Goal: Task Accomplishment & Management: Complete application form

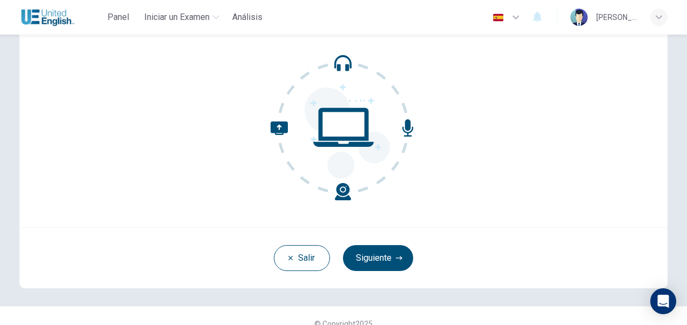
scroll to position [90, 0]
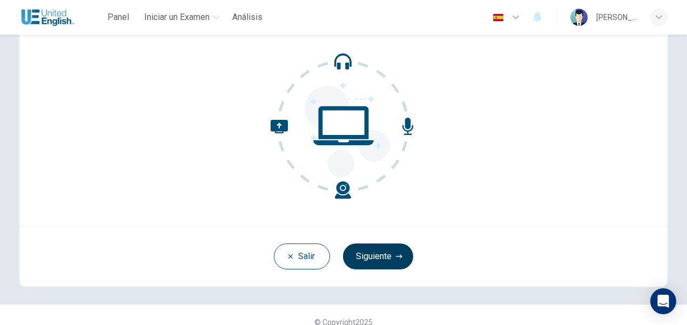
click at [383, 254] on button "Siguiente" at bounding box center [378, 256] width 70 height 26
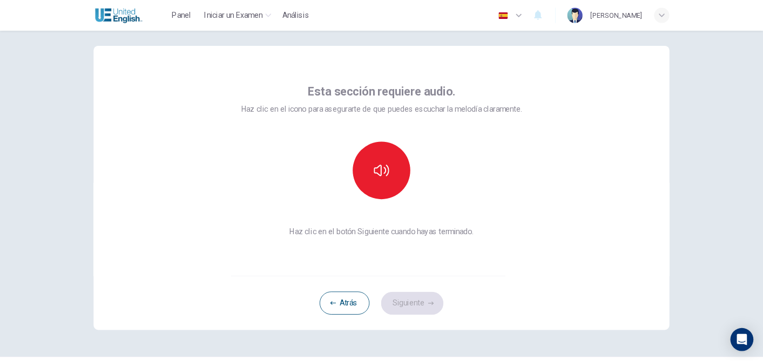
scroll to position [13, 0]
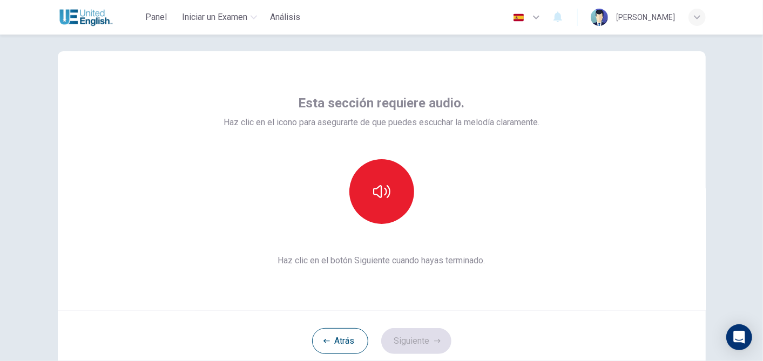
drag, startPoint x: 585, startPoint y: 1, endPoint x: 432, endPoint y: 207, distance: 256.6
click at [432, 207] on div at bounding box center [381, 191] width 117 height 65
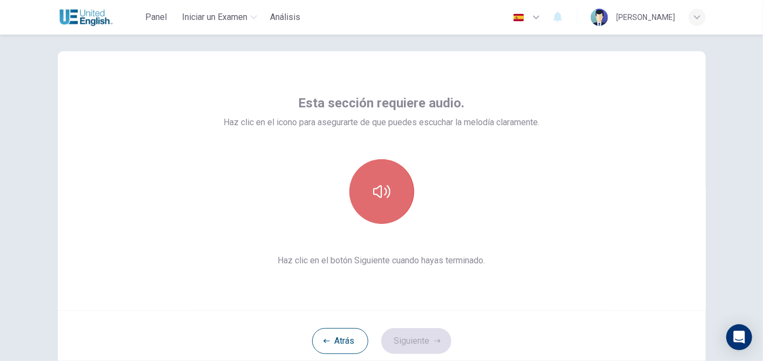
click at [381, 199] on icon "button" at bounding box center [381, 191] width 17 height 17
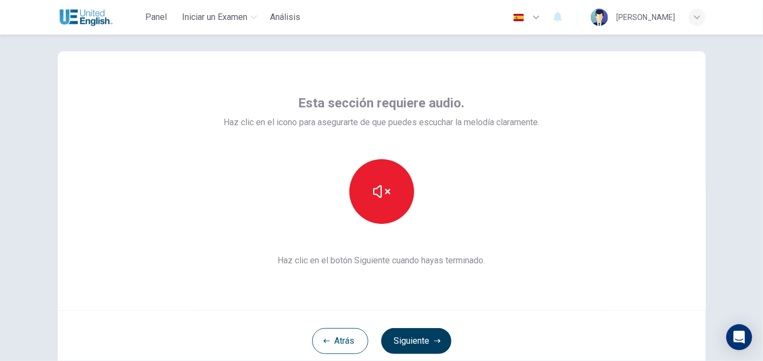
click at [415, 324] on button "Siguiente" at bounding box center [416, 341] width 70 height 26
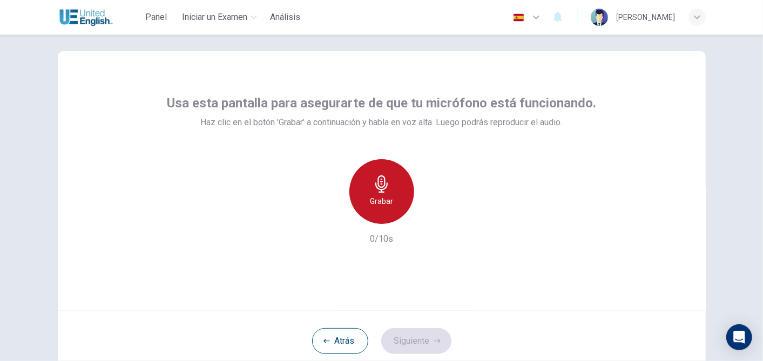
click at [389, 192] on div "Grabar" at bounding box center [381, 191] width 65 height 65
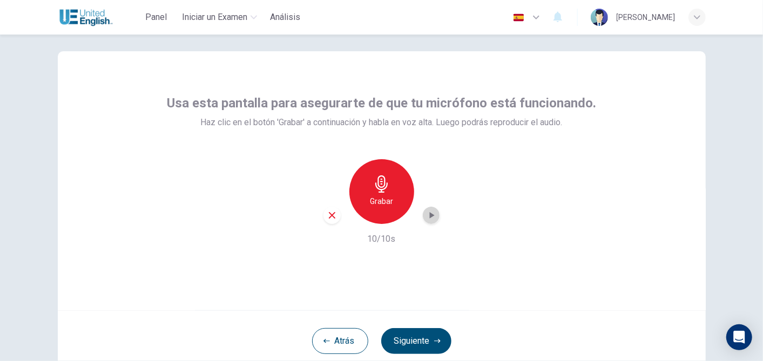
click at [428, 212] on icon "button" at bounding box center [431, 215] width 11 height 11
click at [429, 324] on button "Siguiente" at bounding box center [416, 341] width 70 height 26
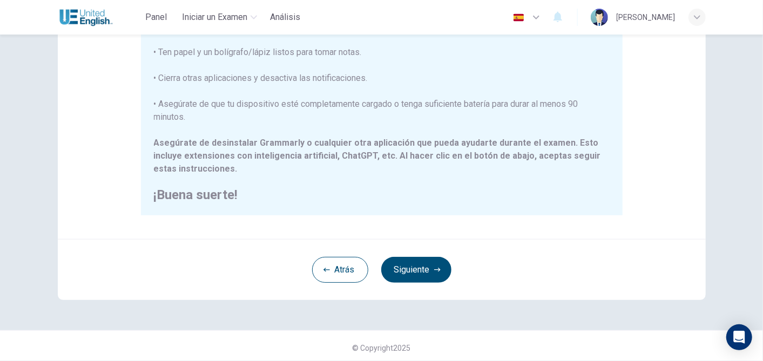
scroll to position [239, 0]
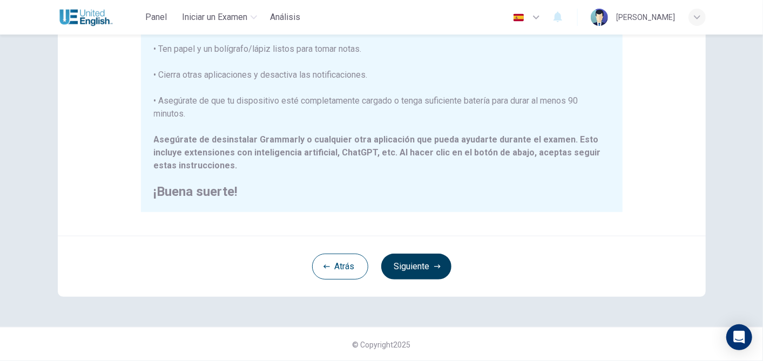
click at [426, 265] on button "Siguiente" at bounding box center [416, 267] width 70 height 26
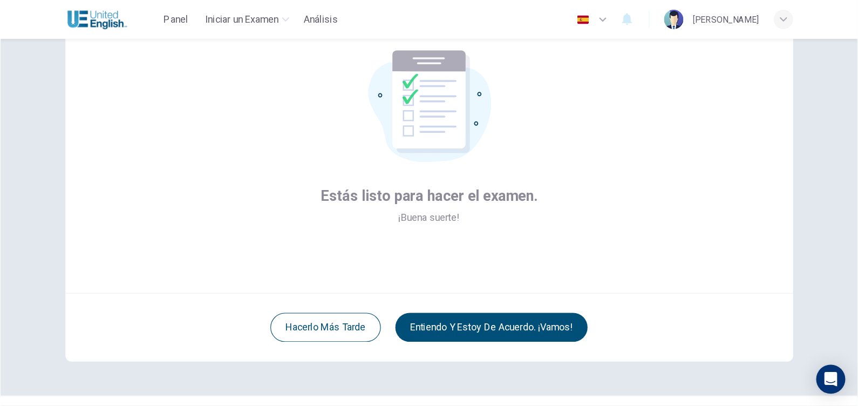
scroll to position [88, 0]
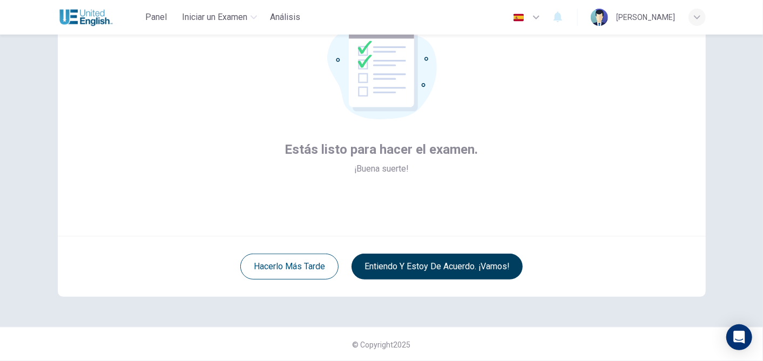
click at [448, 268] on button "Entiendo y estoy de acuerdo. ¡Vamos!" at bounding box center [436, 267] width 171 height 26
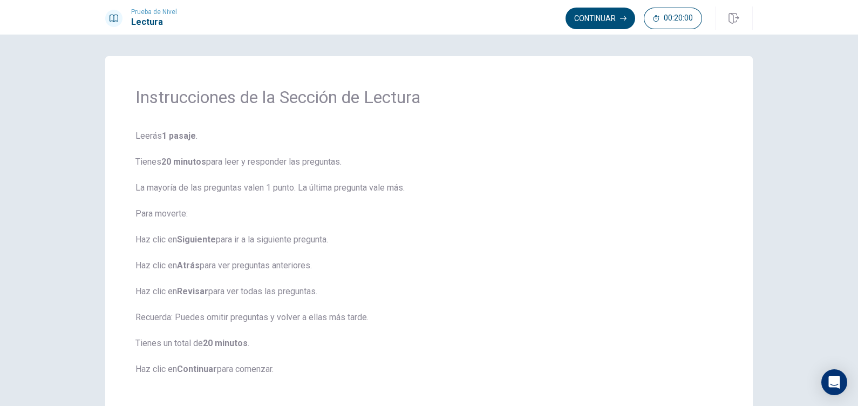
drag, startPoint x: 734, startPoint y: 0, endPoint x: 538, endPoint y: 91, distance: 216.2
click at [538, 91] on h1 "Instrucciones de la Sección de Lectura" at bounding box center [429, 97] width 587 height 22
click at [598, 22] on button "Continuar" at bounding box center [601, 19] width 70 height 22
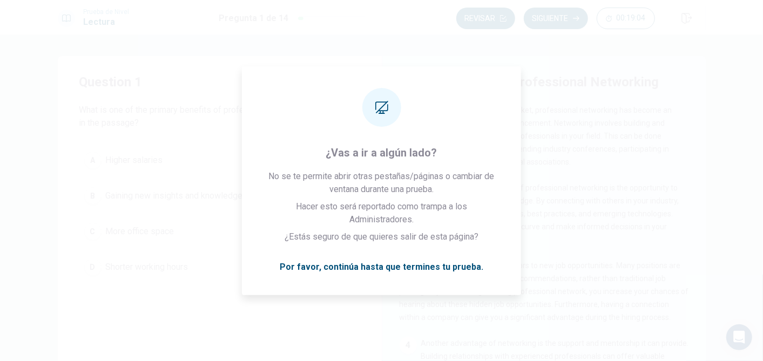
drag, startPoint x: 819, startPoint y: 0, endPoint x: 456, endPoint y: 109, distance: 378.8
click at [456, 109] on span "In [DATE] competitive job market, professional networking has become an essenti…" at bounding box center [535, 136] width 273 height 60
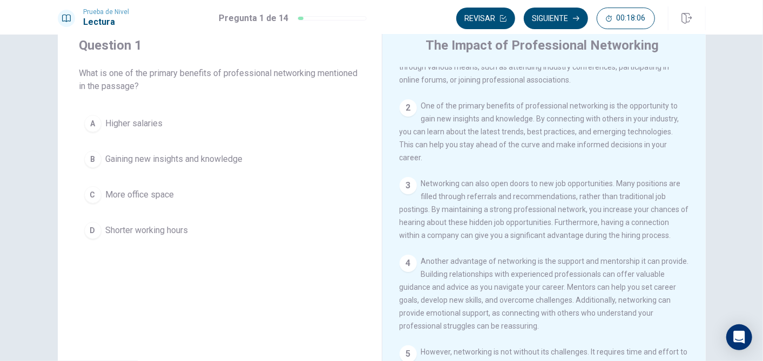
scroll to position [48, 0]
click at [91, 159] on div "B" at bounding box center [92, 159] width 17 height 17
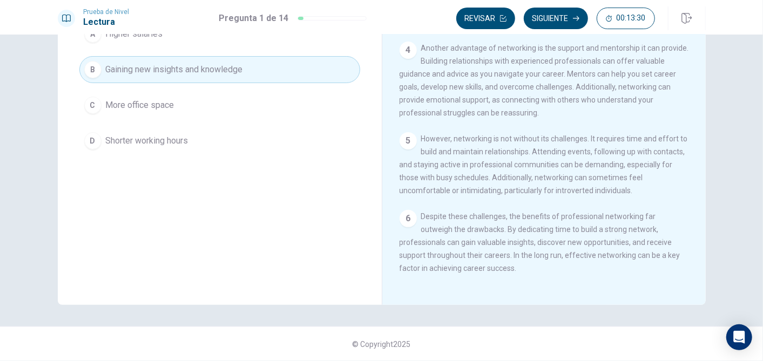
scroll to position [0, 0]
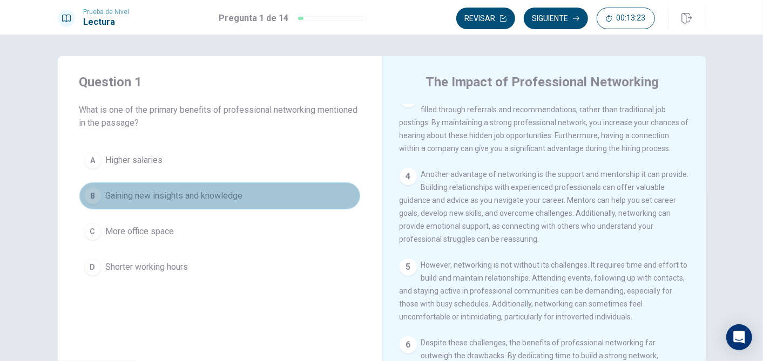
click at [209, 197] on span "Gaining new insights and knowledge" at bounding box center [174, 195] width 137 height 13
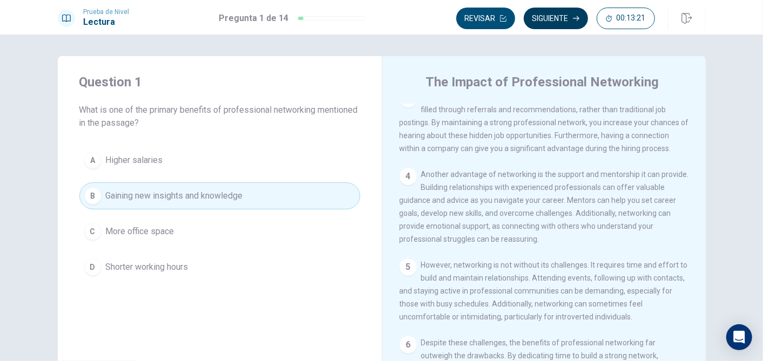
click at [564, 21] on button "Siguiente" at bounding box center [556, 19] width 64 height 22
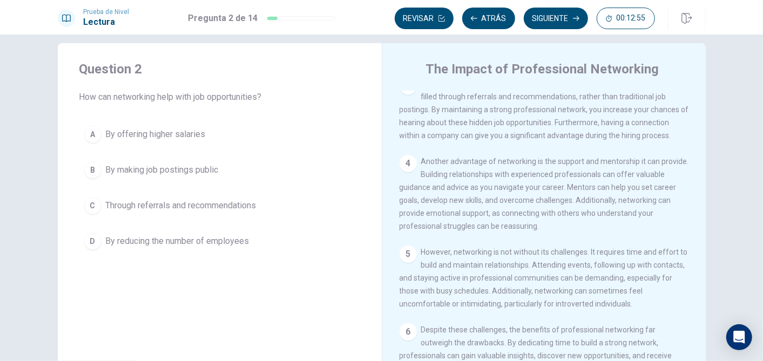
scroll to position [13, 0]
click at [227, 202] on span "Through referrals and recommendations" at bounding box center [181, 205] width 151 height 13
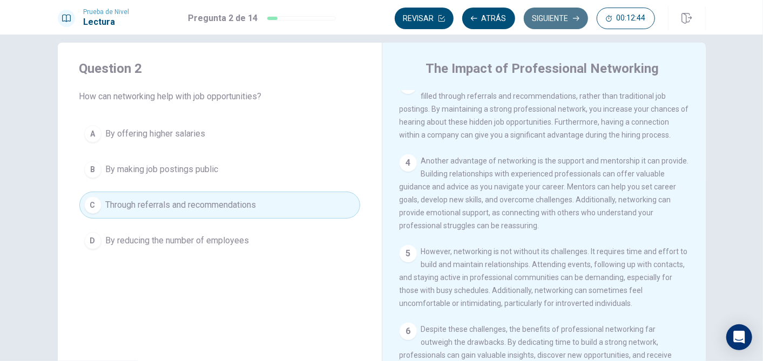
click at [563, 19] on button "Siguiente" at bounding box center [556, 19] width 64 height 22
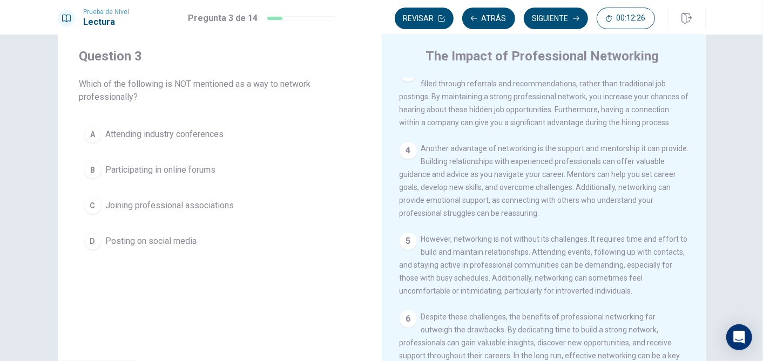
scroll to position [28, 0]
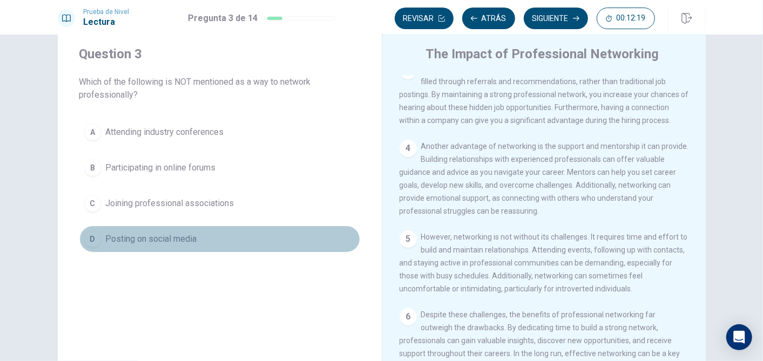
click at [178, 238] on span "Posting on social media" at bounding box center [151, 239] width 91 height 13
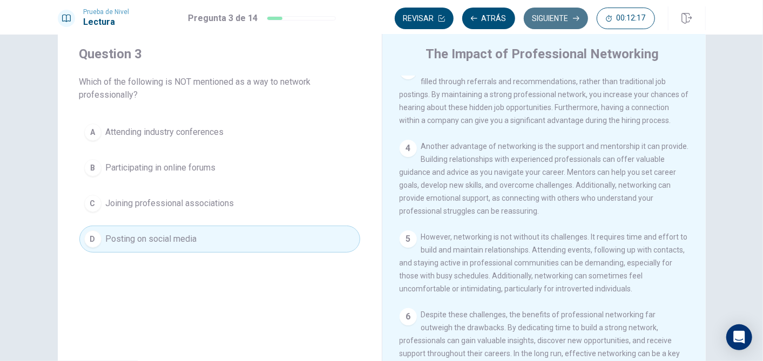
click at [555, 11] on button "Siguiente" at bounding box center [556, 19] width 64 height 22
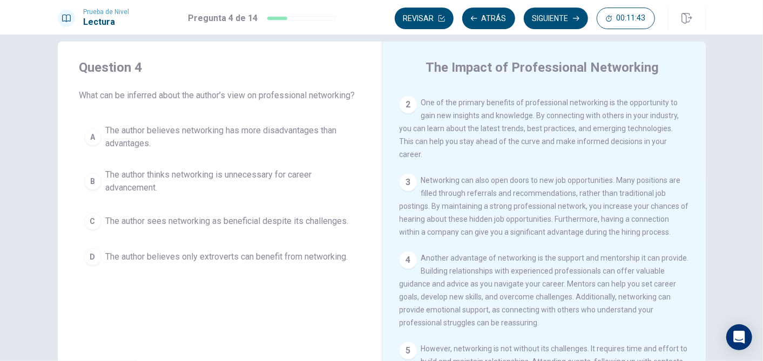
scroll to position [19, 0]
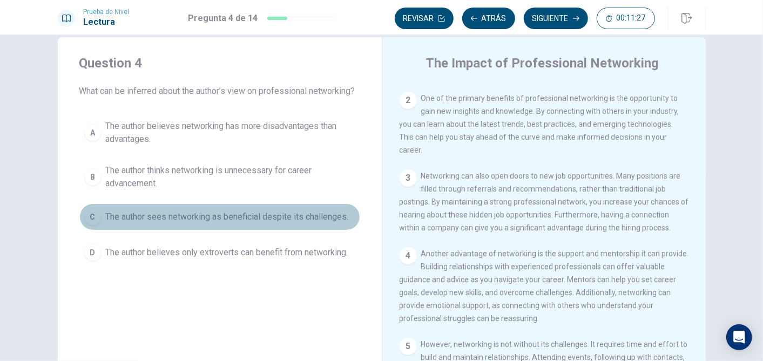
click at [267, 208] on button "C The author sees networking as beneficial despite its challenges." at bounding box center [219, 217] width 281 height 27
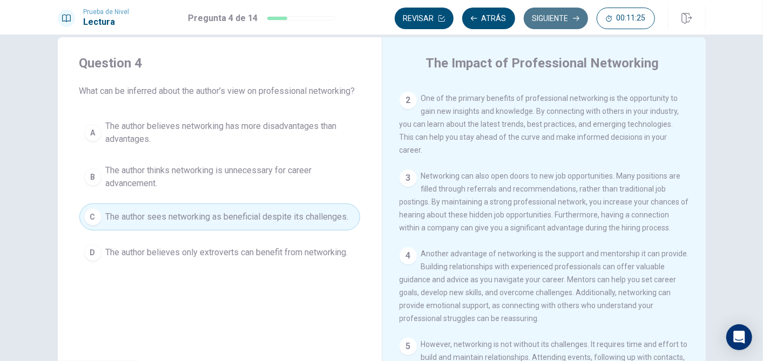
click at [543, 18] on button "Siguiente" at bounding box center [556, 19] width 64 height 22
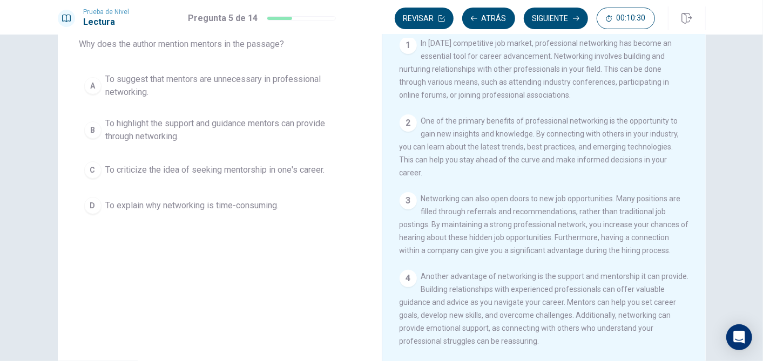
scroll to position [67, 0]
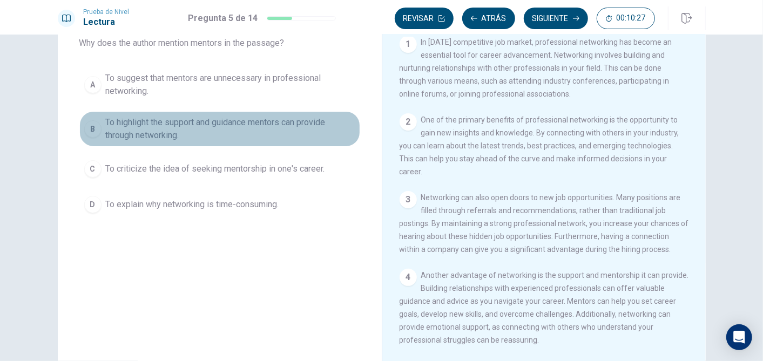
click at [199, 117] on span "To highlight the support and guidance mentors can provide through networking." at bounding box center [230, 129] width 249 height 26
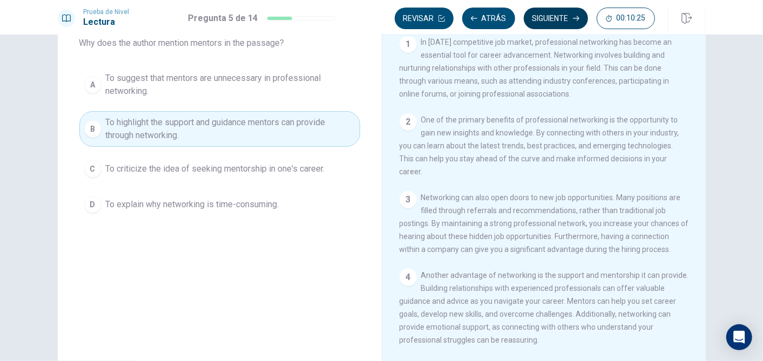
click at [557, 22] on button "Siguiente" at bounding box center [556, 19] width 64 height 22
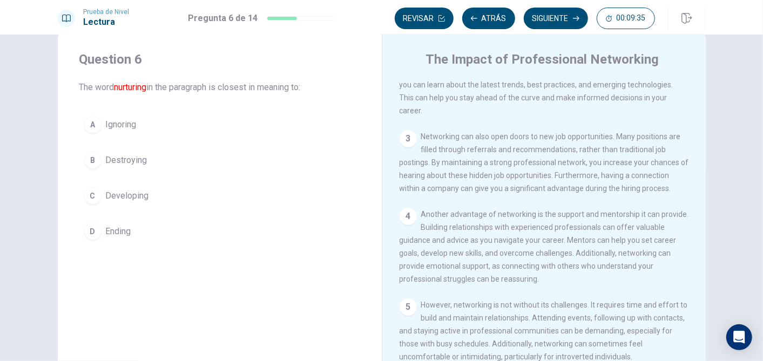
scroll to position [23, 0]
click at [555, 20] on button "Siguiente" at bounding box center [556, 19] width 64 height 22
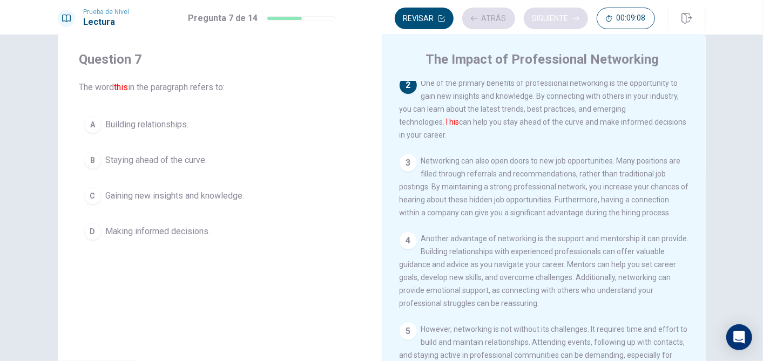
scroll to position [82, 0]
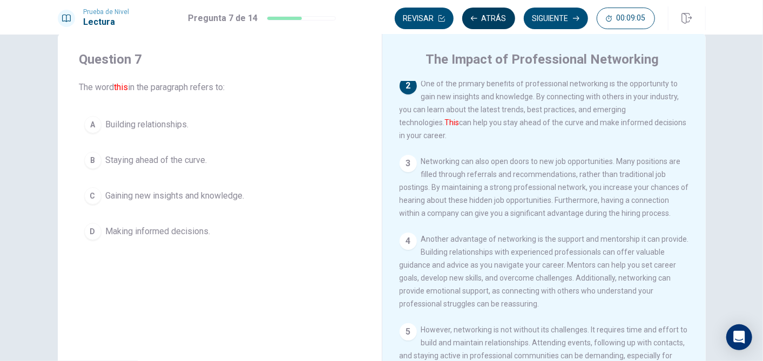
click at [490, 16] on button "Atrás" at bounding box center [488, 19] width 53 height 22
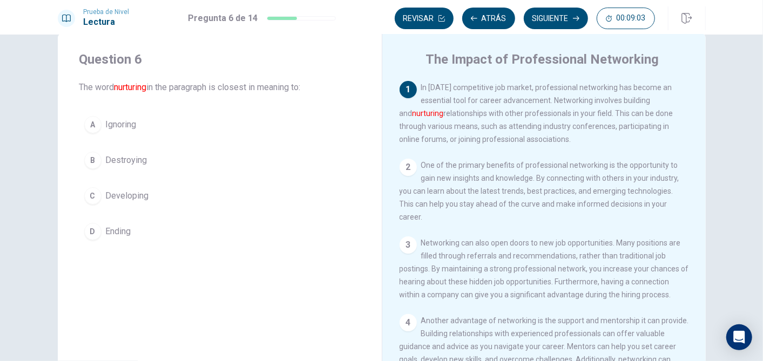
scroll to position [0, 0]
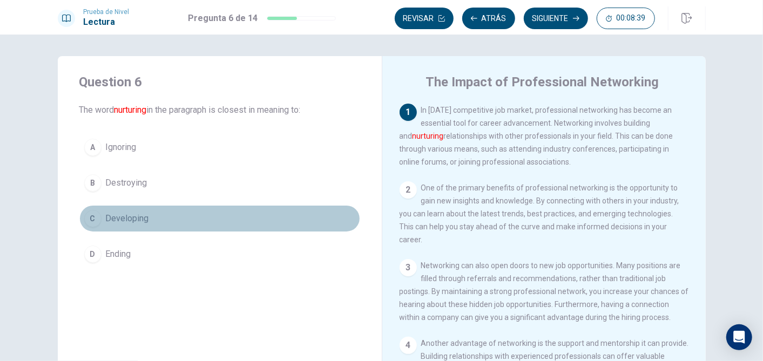
click at [127, 218] on span "Developing" at bounding box center [127, 218] width 43 height 13
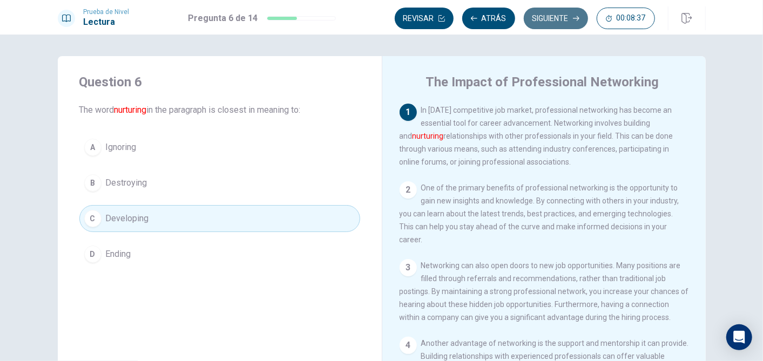
click at [547, 24] on button "Siguiente" at bounding box center [556, 19] width 64 height 22
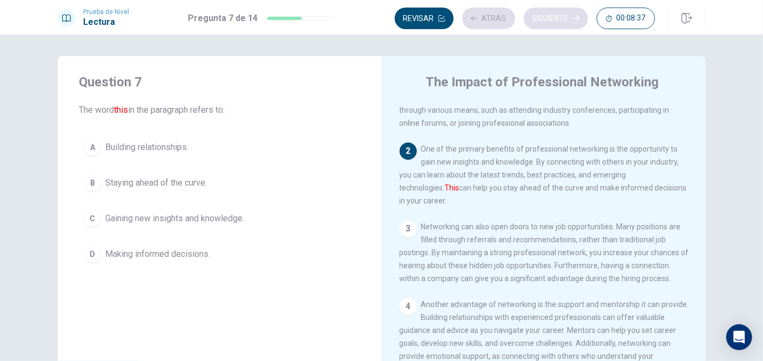
scroll to position [82, 0]
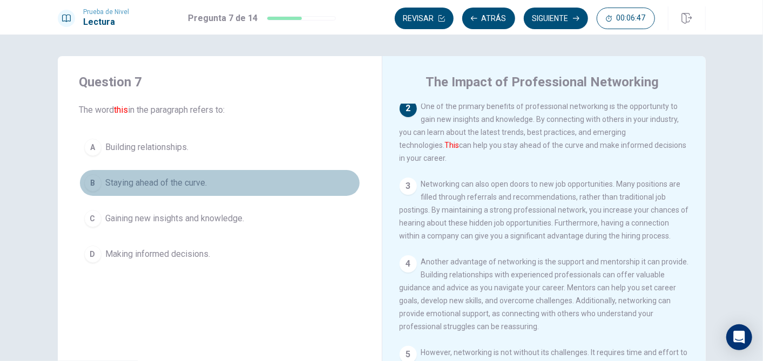
click at [169, 185] on span "Staying ahead of the curve." at bounding box center [156, 183] width 101 height 13
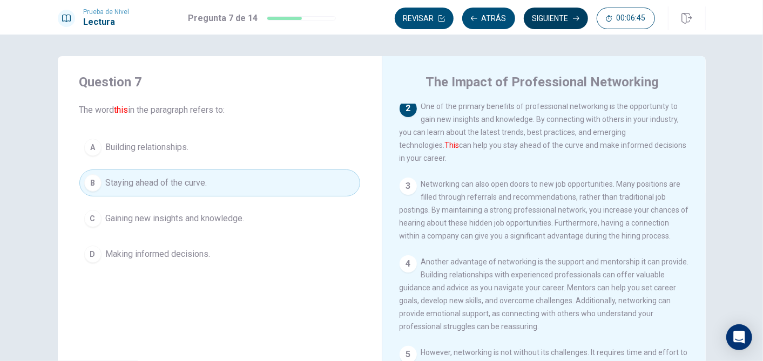
click at [567, 14] on button "Siguiente" at bounding box center [556, 19] width 64 height 22
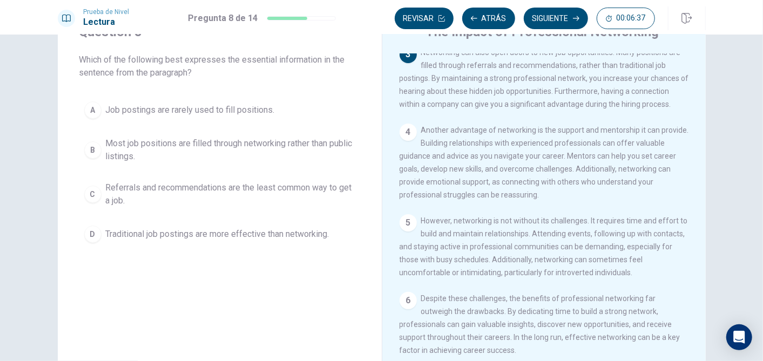
scroll to position [49, 0]
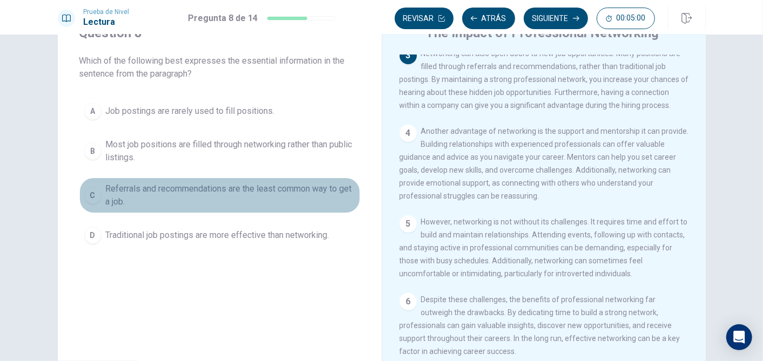
click at [238, 193] on span "Referrals and recommendations are the least common way to get a job." at bounding box center [230, 195] width 249 height 26
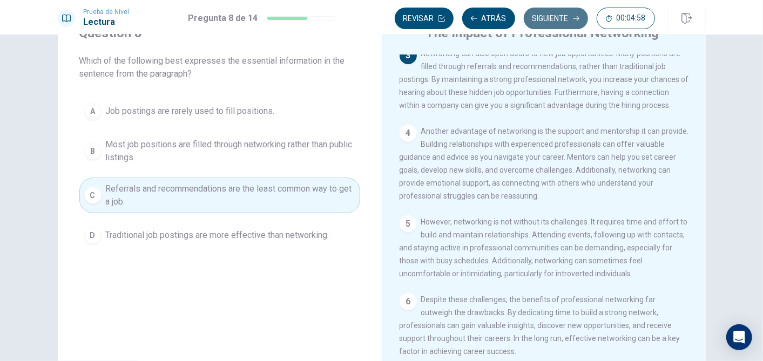
click at [551, 14] on button "Siguiente" at bounding box center [556, 19] width 64 height 22
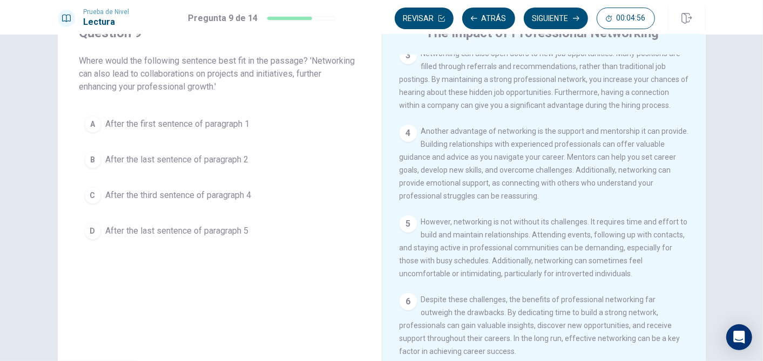
drag, startPoint x: 333, startPoint y: 148, endPoint x: 296, endPoint y: 299, distance: 155.2
click at [296, 299] on div "Question 9 Where would the following sentence best fit in the passage? 'Network…" at bounding box center [220, 194] width 324 height 375
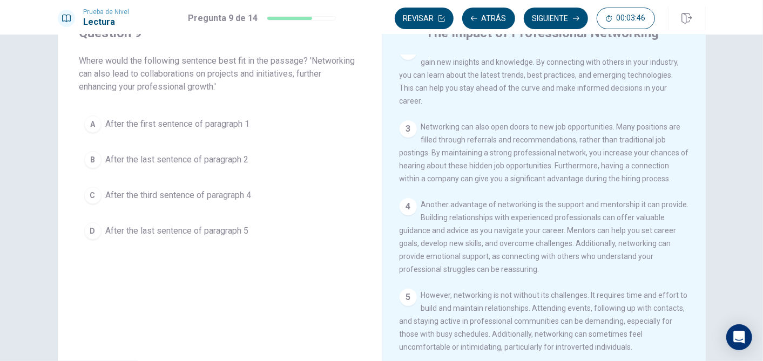
scroll to position [91, 0]
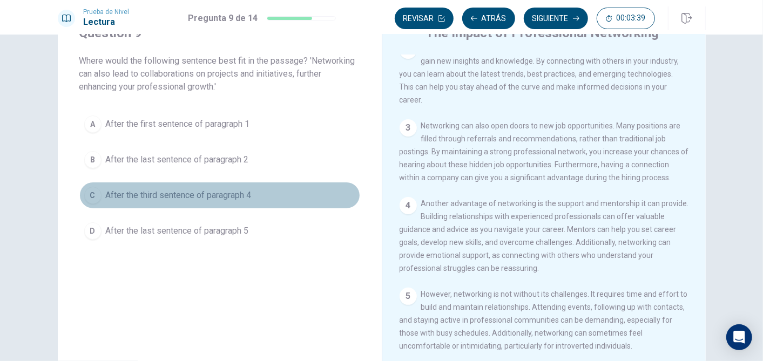
click at [227, 198] on span "After the third sentence of paragraph 4" at bounding box center [179, 195] width 146 height 13
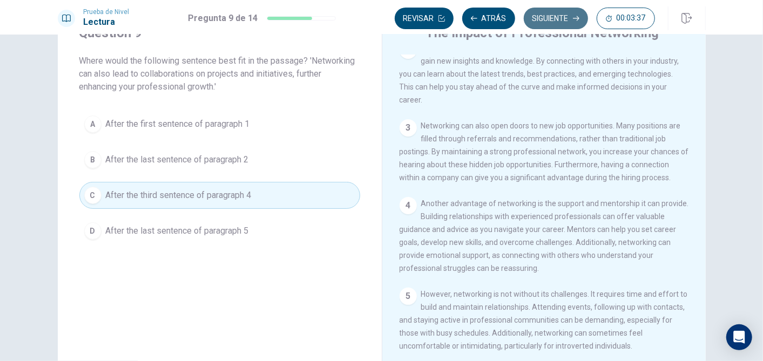
click at [563, 17] on button "Siguiente" at bounding box center [556, 19] width 64 height 22
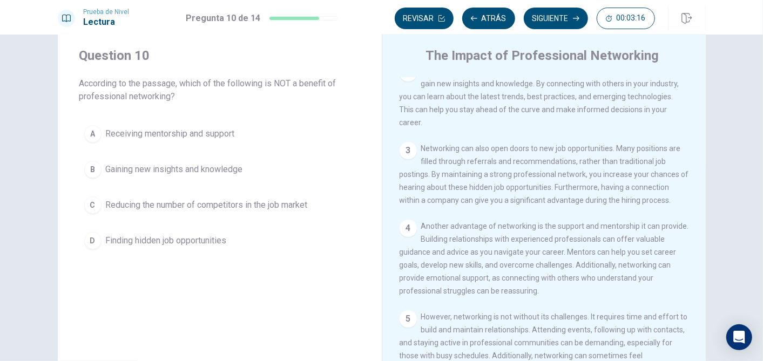
scroll to position [30, 0]
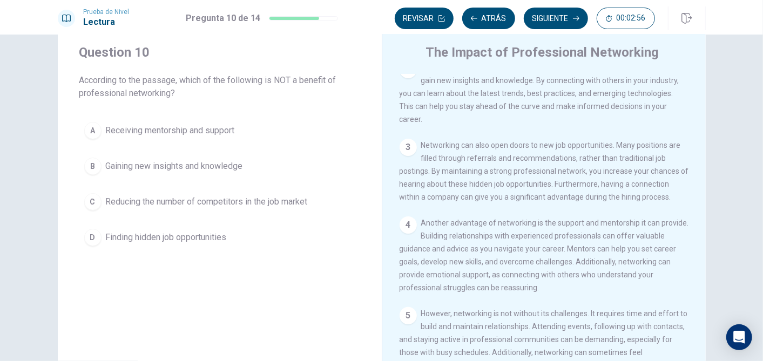
click at [218, 205] on span "Reducing the number of competitors in the job market" at bounding box center [207, 201] width 202 height 13
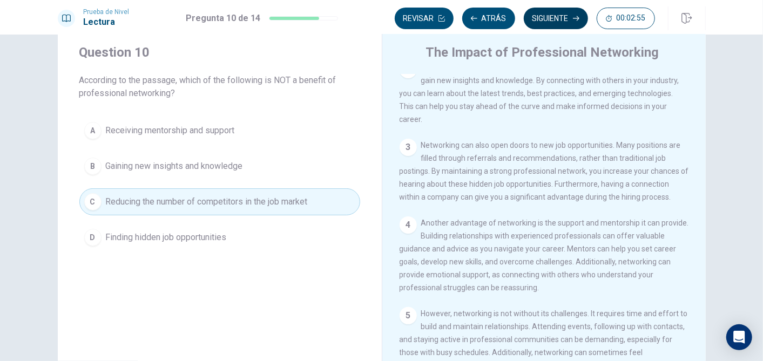
click at [558, 23] on button "Siguiente" at bounding box center [556, 19] width 64 height 22
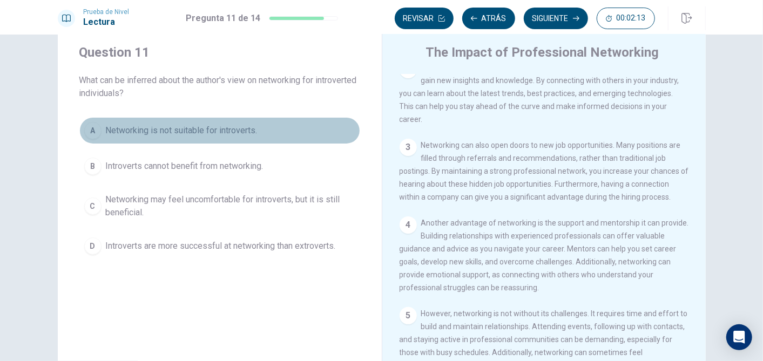
click at [216, 124] on span "Networking is not suitable for introverts." at bounding box center [182, 130] width 152 height 13
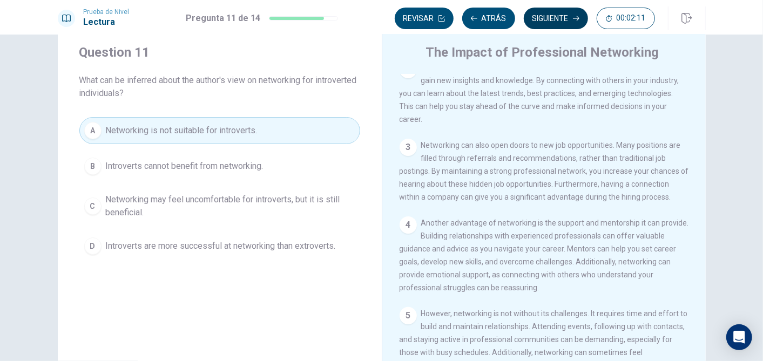
click at [545, 15] on button "Siguiente" at bounding box center [556, 19] width 64 height 22
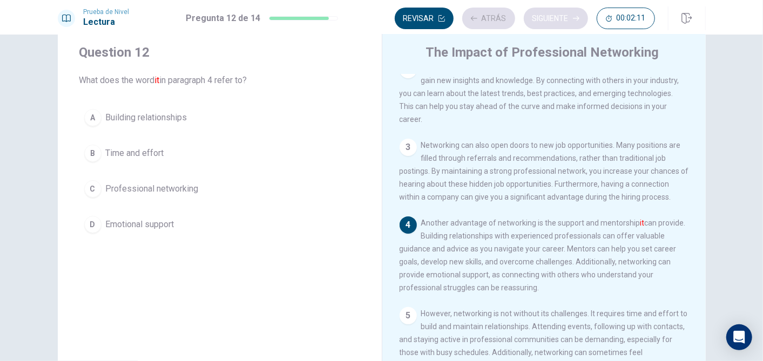
scroll to position [125, 0]
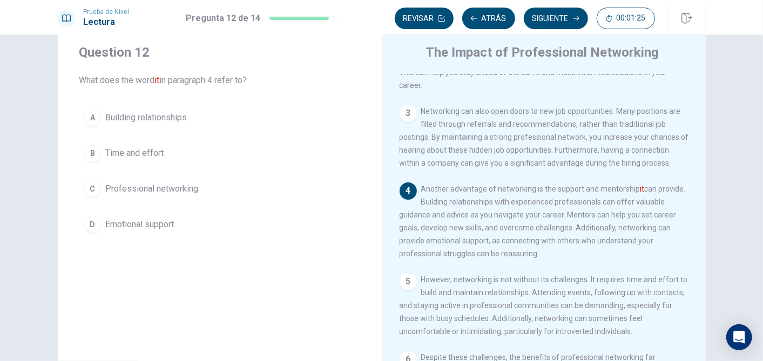
click at [168, 116] on span "Building relationships" at bounding box center [147, 117] width 82 height 13
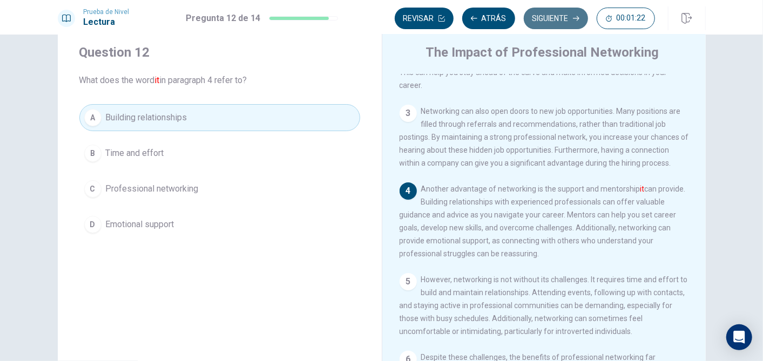
click at [548, 15] on button "Siguiente" at bounding box center [556, 19] width 64 height 22
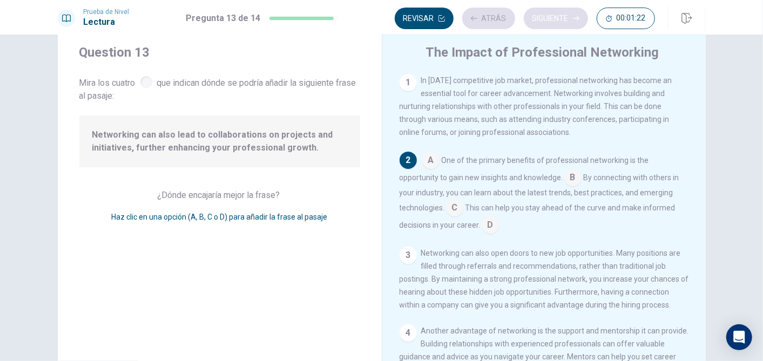
scroll to position [82, 0]
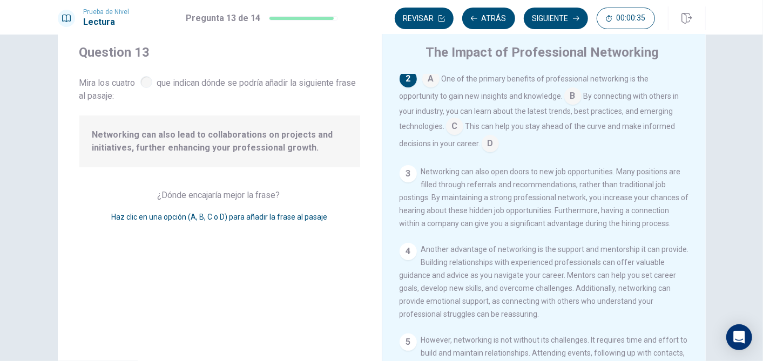
click at [456, 130] on input at bounding box center [454, 127] width 17 height 17
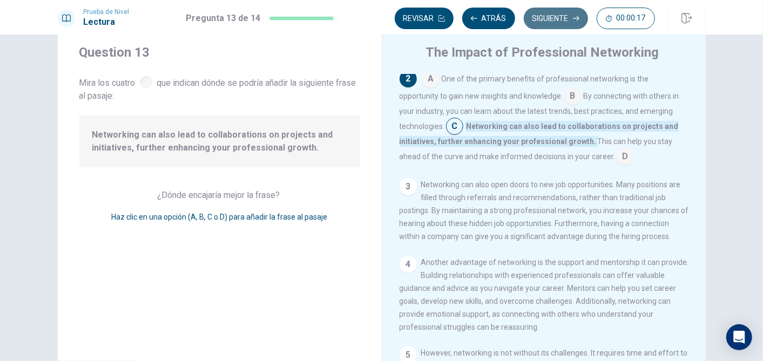
click at [560, 13] on button "Siguiente" at bounding box center [556, 19] width 64 height 22
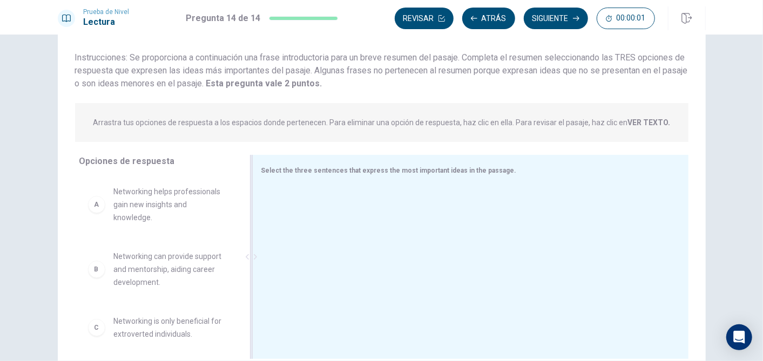
scroll to position [58, 0]
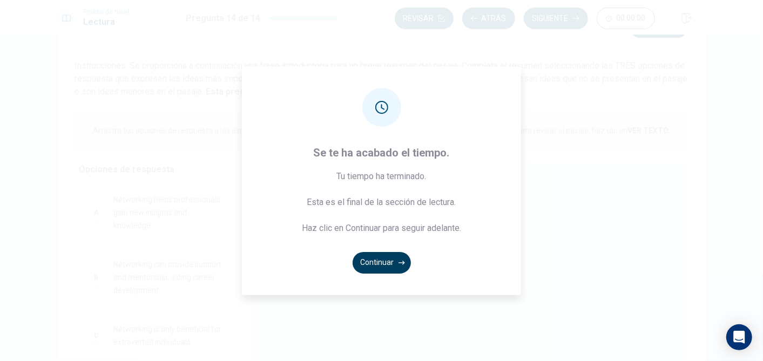
click at [385, 263] on button "Continuar" at bounding box center [382, 263] width 58 height 22
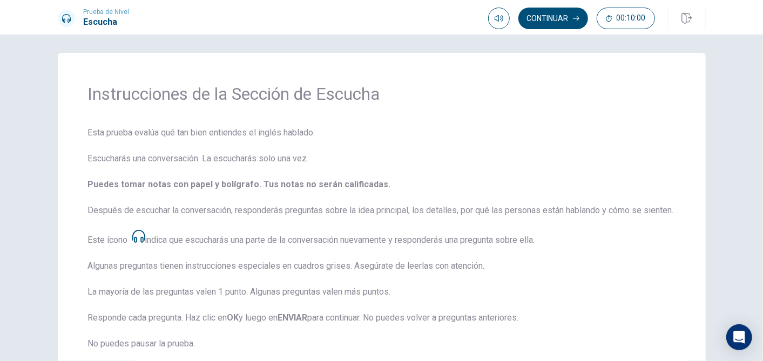
scroll to position [0, 0]
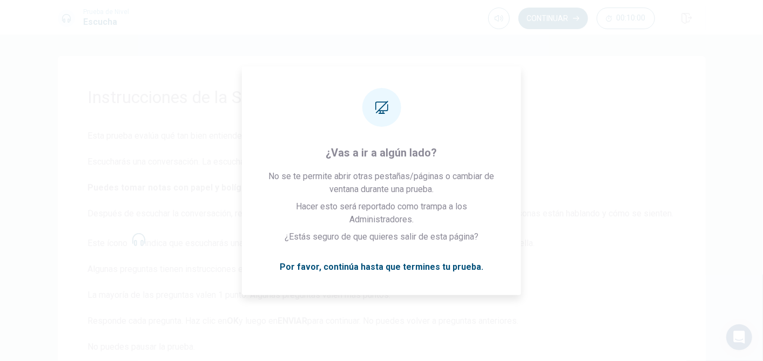
click at [549, 199] on span "Esta prueba evalúa qué tan bien entiendes el inglés hablado. Escucharás una con…" at bounding box center [381, 287] width 587 height 315
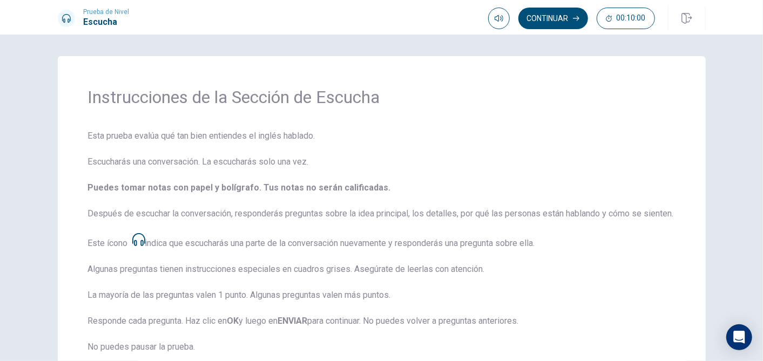
click at [588, 238] on span "Esta prueba evalúa qué tan bien entiendes el inglés hablado. Escucharás una con…" at bounding box center [381, 287] width 587 height 315
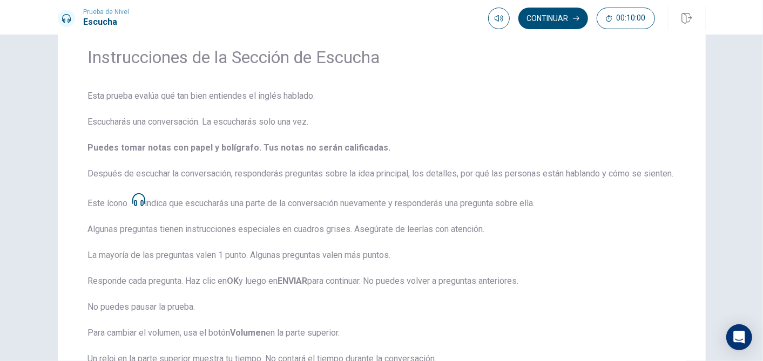
scroll to position [38, 0]
click at [550, 17] on button "Continuar" at bounding box center [553, 19] width 70 height 22
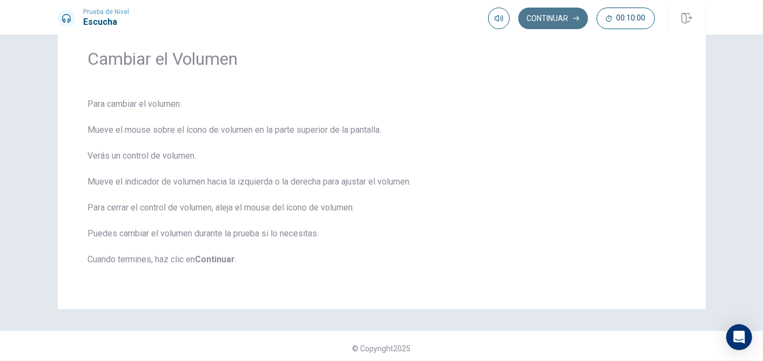
click at [558, 16] on button "Continuar" at bounding box center [553, 19] width 70 height 22
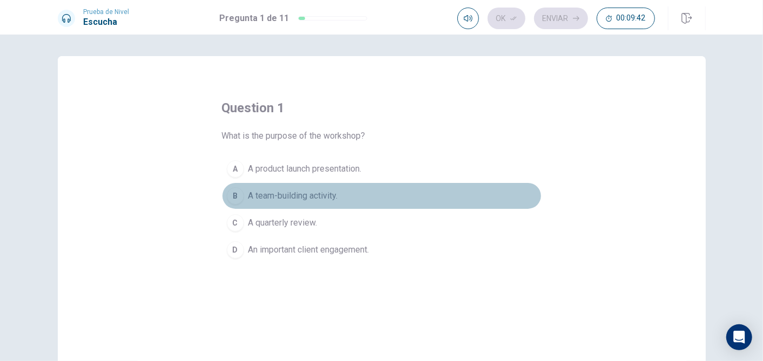
click at [307, 196] on span "A team-building activity." at bounding box center [293, 195] width 90 height 13
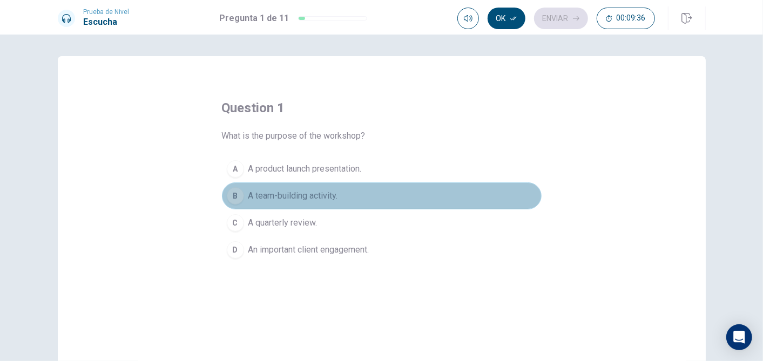
click at [350, 197] on button "B A team-building activity." at bounding box center [382, 195] width 320 height 27
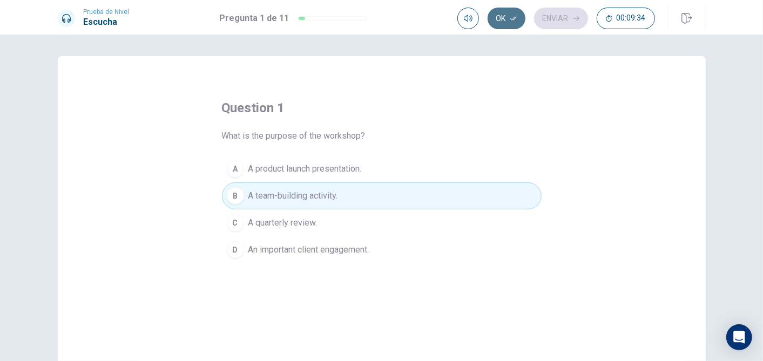
click at [501, 17] on button "Ok" at bounding box center [506, 19] width 38 height 22
click at [374, 191] on button "B A team-building activity." at bounding box center [382, 195] width 320 height 27
click at [507, 18] on button "Ok" at bounding box center [506, 19] width 38 height 22
click at [557, 9] on button "Enviar" at bounding box center [561, 19] width 54 height 22
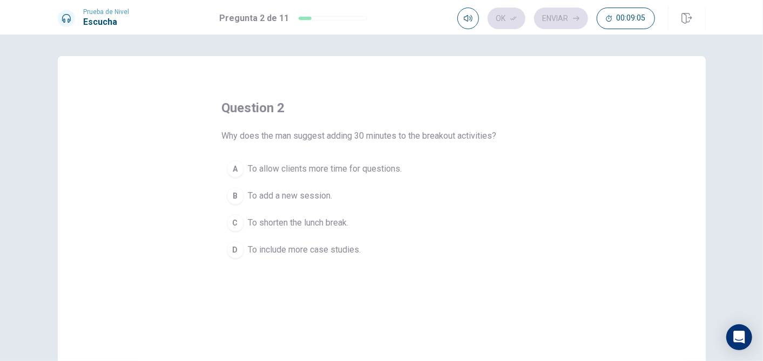
click at [324, 221] on span "To shorten the lunch break." at bounding box center [298, 222] width 100 height 13
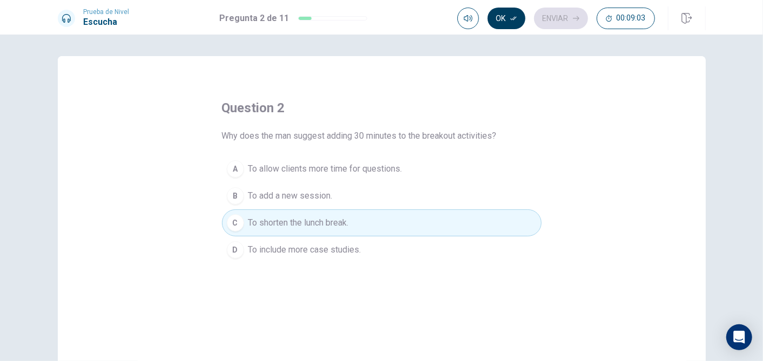
click at [496, 25] on button "Ok" at bounding box center [506, 19] width 38 height 22
click at [552, 17] on button "Enviar" at bounding box center [561, 19] width 54 height 22
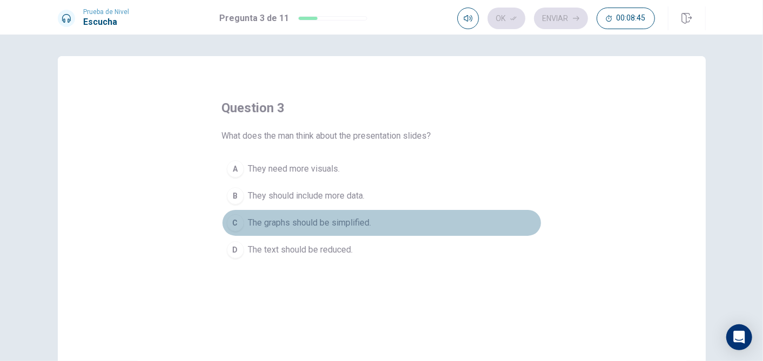
click at [361, 220] on span "The graphs should be simplified." at bounding box center [309, 222] width 123 height 13
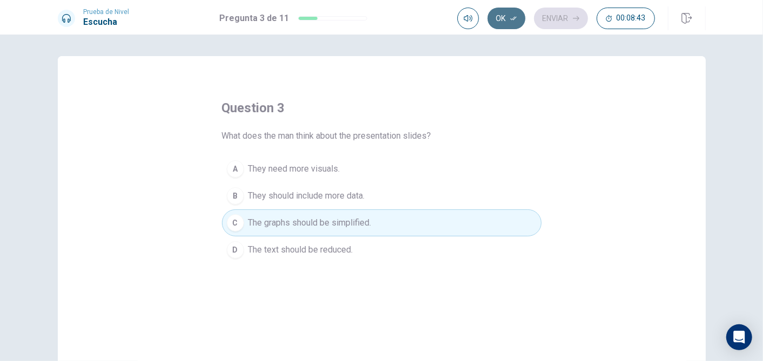
click at [499, 20] on button "Ok" at bounding box center [506, 19] width 38 height 22
click at [552, 26] on button "Enviar" at bounding box center [561, 19] width 54 height 22
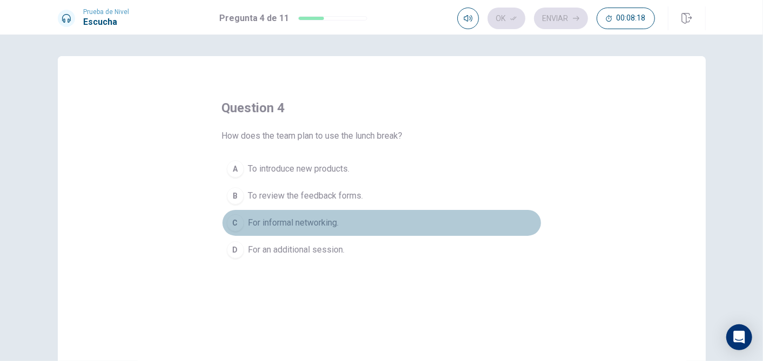
click at [337, 222] on span "For informal networking." at bounding box center [293, 222] width 91 height 13
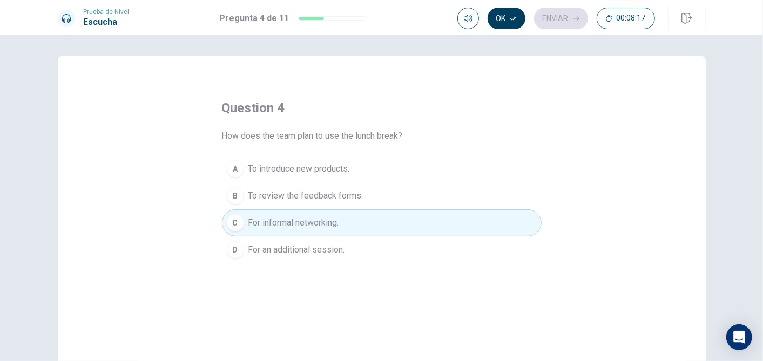
click at [513, 15] on icon "button" at bounding box center [513, 18] width 6 height 6
click at [565, 18] on button "Enviar" at bounding box center [561, 19] width 54 height 22
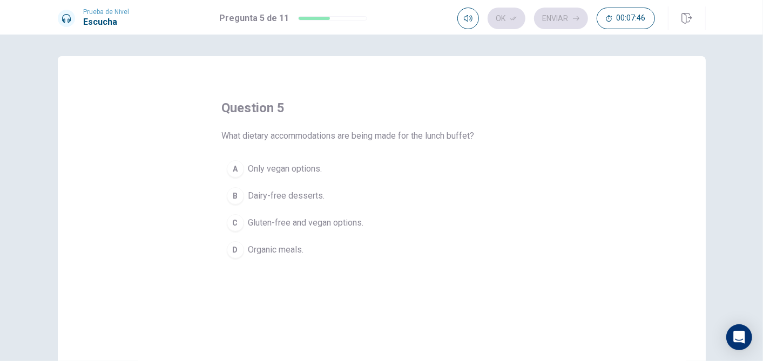
click at [292, 199] on span "Dairy-free desserts." at bounding box center [286, 195] width 77 height 13
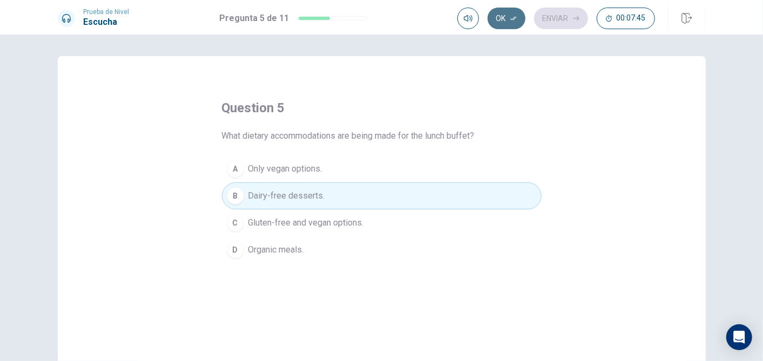
click at [506, 16] on button "Ok" at bounding box center [506, 19] width 38 height 22
click at [566, 22] on button "Enviar" at bounding box center [561, 19] width 54 height 22
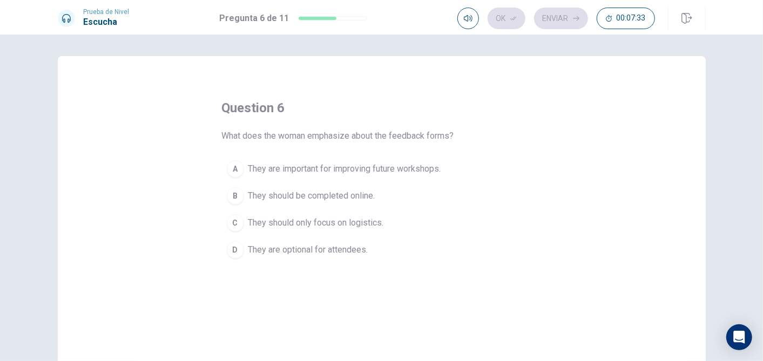
click at [400, 170] on span "They are important for improving future workshops." at bounding box center [344, 168] width 193 height 13
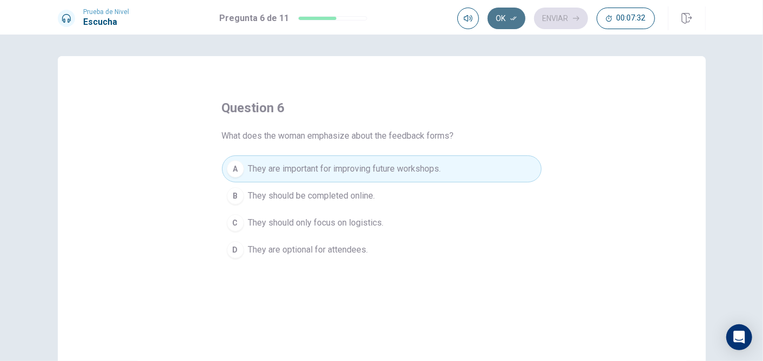
click at [507, 22] on button "Ok" at bounding box center [506, 19] width 38 height 22
click at [556, 12] on button "Enviar" at bounding box center [561, 19] width 54 height 22
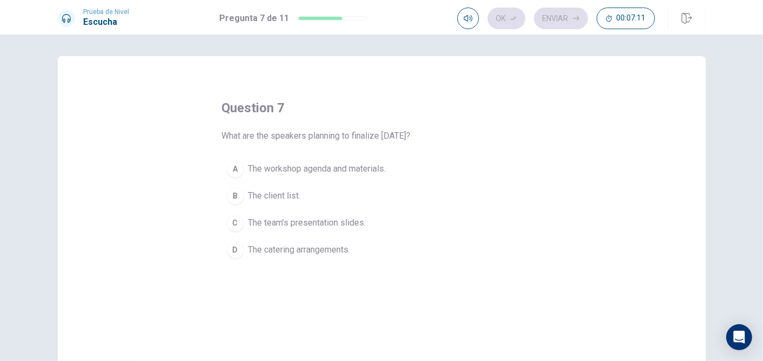
click at [359, 223] on span "The team’s presentation slides." at bounding box center [307, 222] width 118 height 13
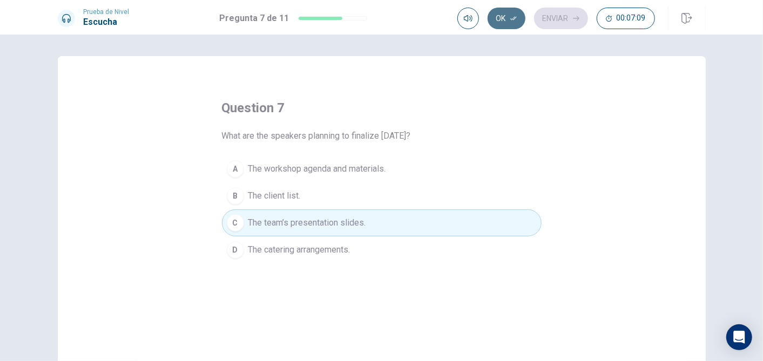
click at [511, 19] on icon "button" at bounding box center [513, 19] width 6 height 4
click at [551, 24] on button "Enviar" at bounding box center [561, 19] width 54 height 22
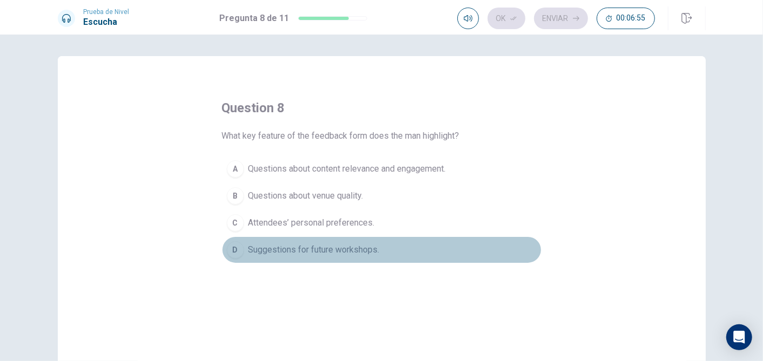
click at [342, 249] on span "Suggestions for future workshops." at bounding box center [313, 249] width 131 height 13
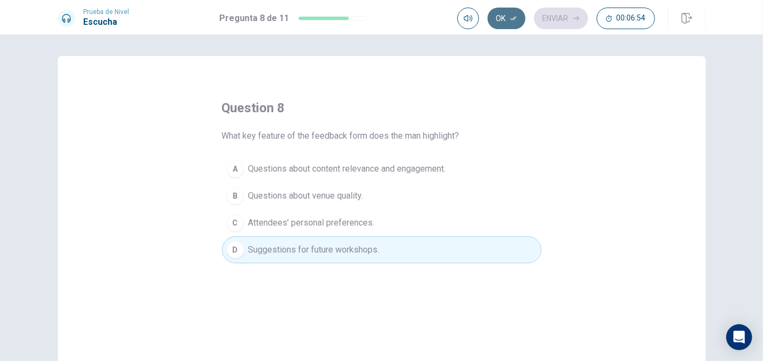
click at [501, 21] on button "Ok" at bounding box center [506, 19] width 38 height 22
click at [561, 11] on button "Enviar" at bounding box center [561, 19] width 54 height 22
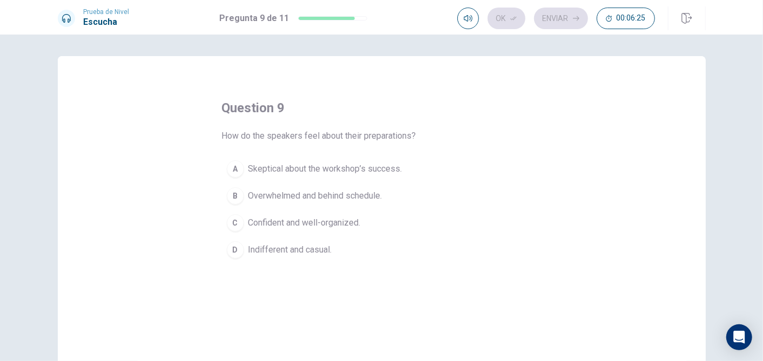
click at [265, 257] on button "D Indifferent and casual." at bounding box center [382, 249] width 320 height 27
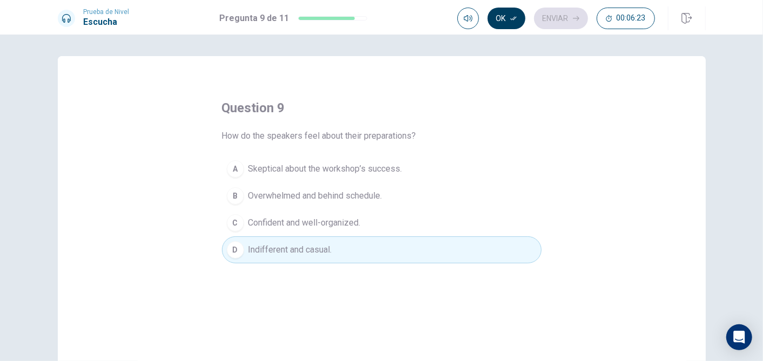
click at [499, 11] on button "Ok" at bounding box center [506, 19] width 38 height 22
click at [558, 12] on button "Enviar" at bounding box center [561, 19] width 54 height 22
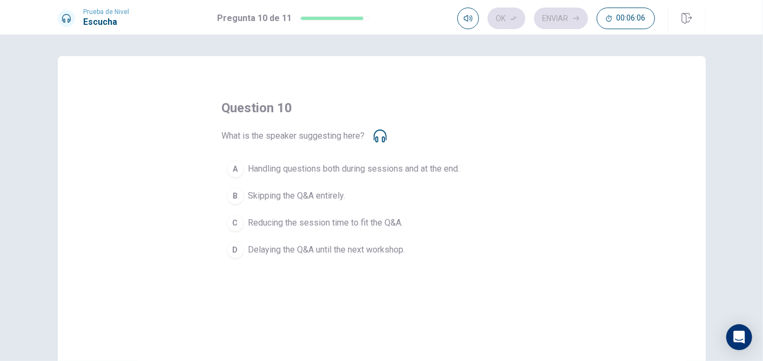
click at [381, 140] on icon at bounding box center [380, 136] width 13 height 13
click at [378, 140] on icon at bounding box center [380, 136] width 13 height 13
click at [365, 135] on div "What is the speaker suggesting here?" at bounding box center [304, 136] width 165 height 13
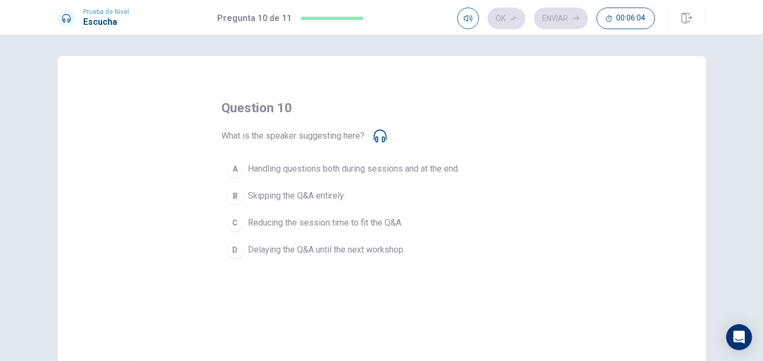
click at [374, 134] on icon at bounding box center [380, 136] width 13 height 13
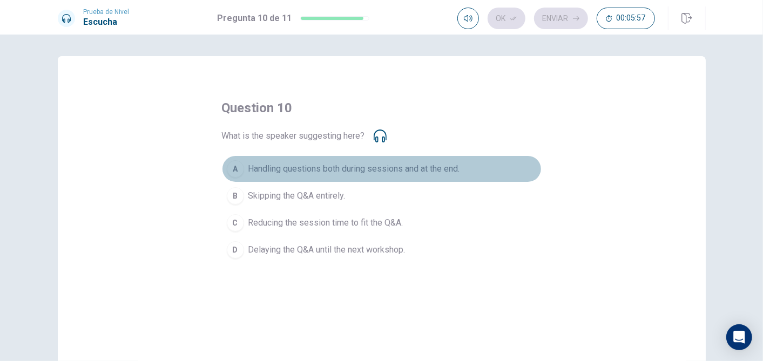
click at [433, 167] on span "Handling questions both during sessions and at the end." at bounding box center [354, 168] width 212 height 13
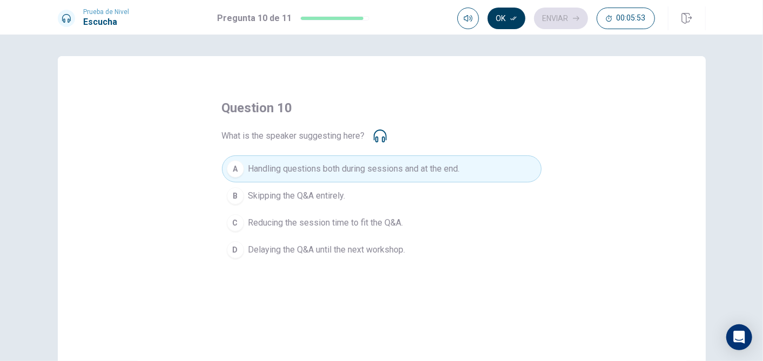
click at [504, 15] on button "Ok" at bounding box center [506, 19] width 38 height 22
click at [564, 19] on button "Enviar" at bounding box center [561, 19] width 54 height 22
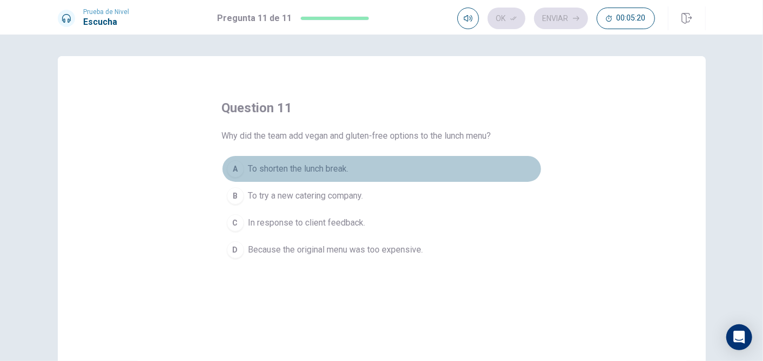
click at [323, 170] on span "To shorten the lunch break." at bounding box center [298, 168] width 100 height 13
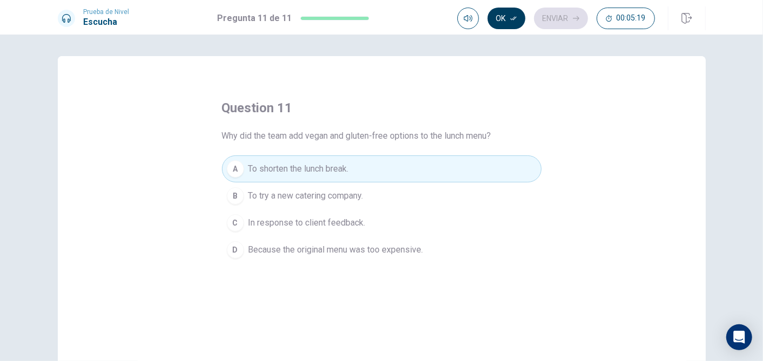
click at [509, 20] on button "Ok" at bounding box center [506, 19] width 38 height 22
click at [561, 20] on button "Enviar" at bounding box center [561, 19] width 54 height 22
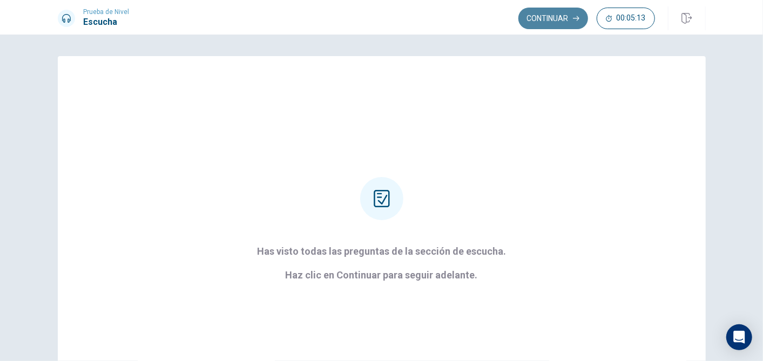
click at [561, 20] on button "Continuar" at bounding box center [553, 19] width 70 height 22
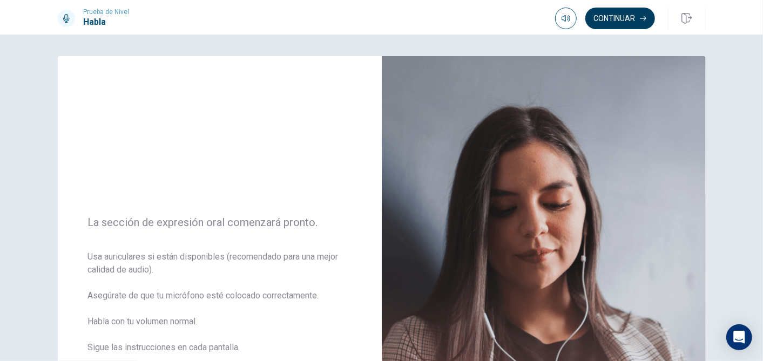
click at [627, 19] on button "Continuar" at bounding box center [620, 19] width 70 height 22
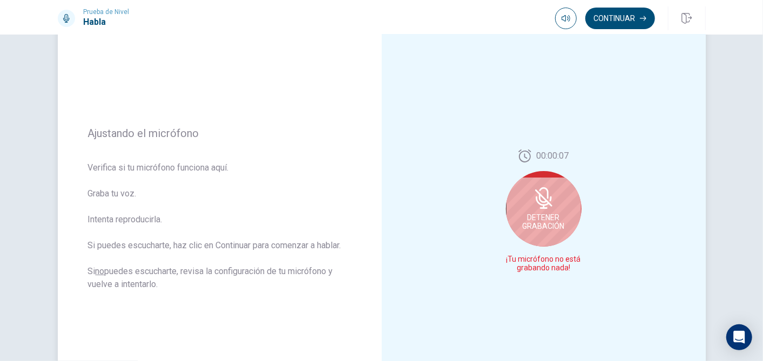
scroll to position [77, 0]
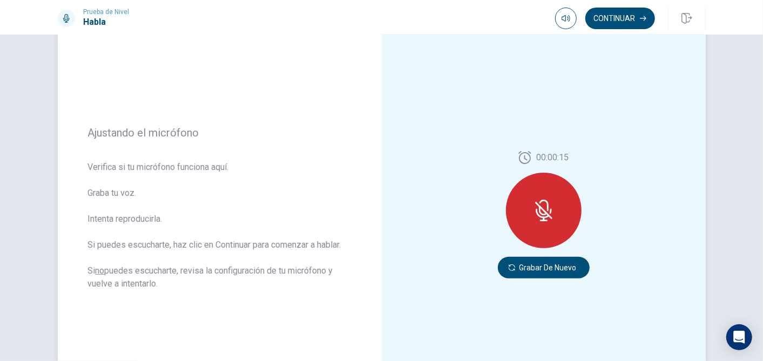
click at [549, 218] on icon at bounding box center [544, 211] width 22 height 22
click at [540, 267] on button "Grabar de Nuevo" at bounding box center [544, 268] width 92 height 22
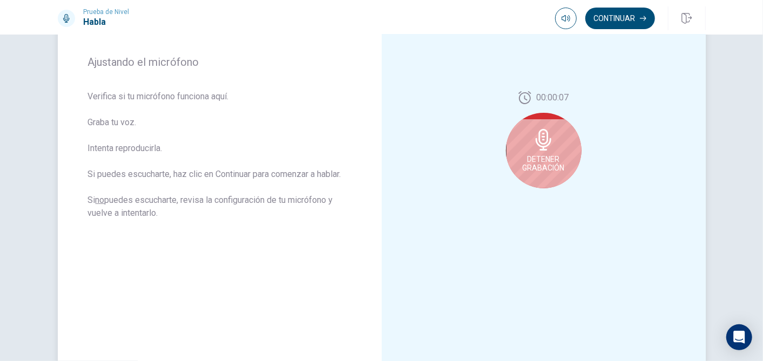
scroll to position [154, 0]
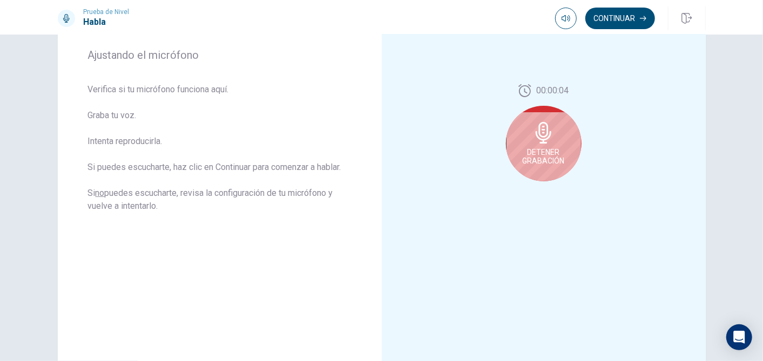
click at [542, 144] on div "Detener Grabación" at bounding box center [544, 144] width 76 height 76
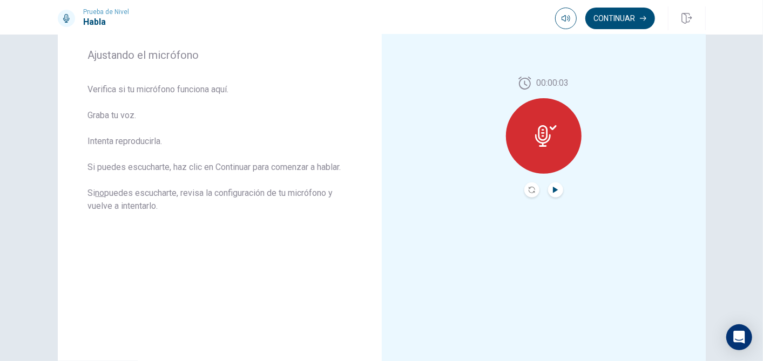
click at [552, 192] on icon "Play Audio" at bounding box center [555, 190] width 6 height 6
click at [627, 18] on button "Continuar" at bounding box center [620, 19] width 70 height 22
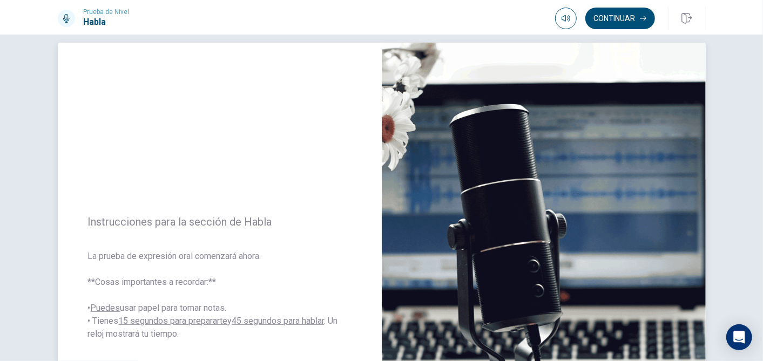
scroll to position [2, 0]
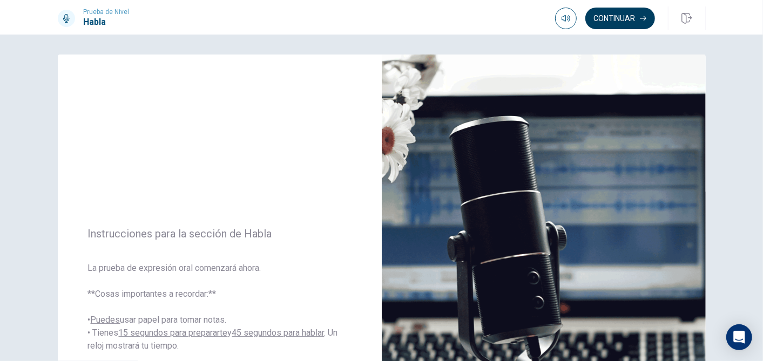
click at [631, 17] on button "Continuar" at bounding box center [620, 19] width 70 height 22
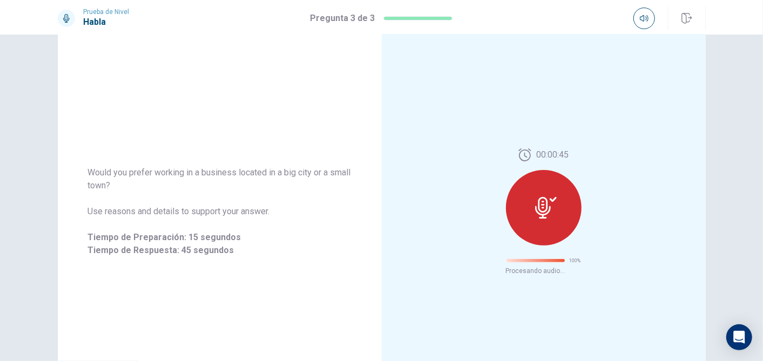
scroll to position [31, 0]
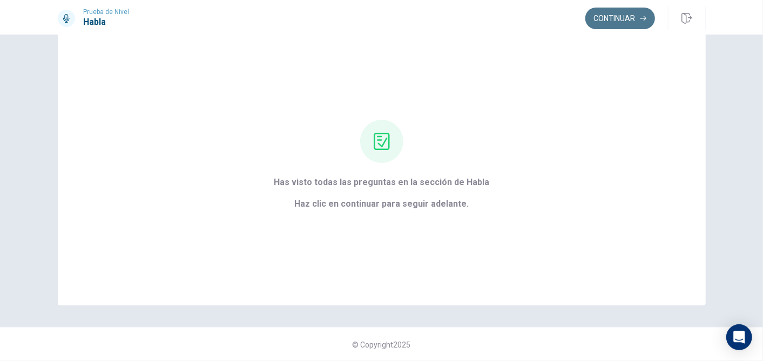
click at [607, 19] on button "Continuar" at bounding box center [620, 19] width 70 height 22
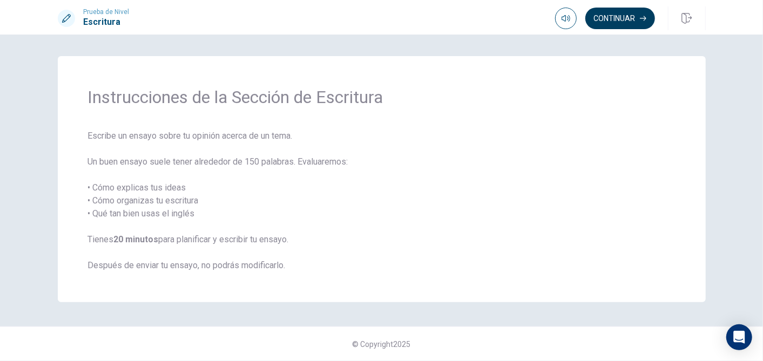
click at [607, 19] on button "Continuar" at bounding box center [620, 19] width 70 height 22
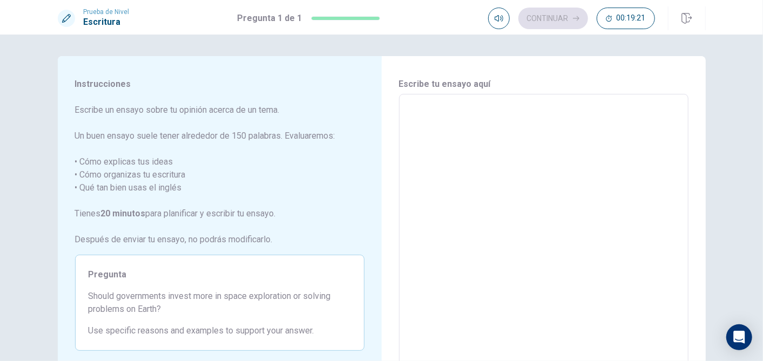
click at [450, 103] on textarea at bounding box center [544, 243] width 274 height 281
type textarea "i"
type textarea "x"
type textarea "i"
type textarea "x"
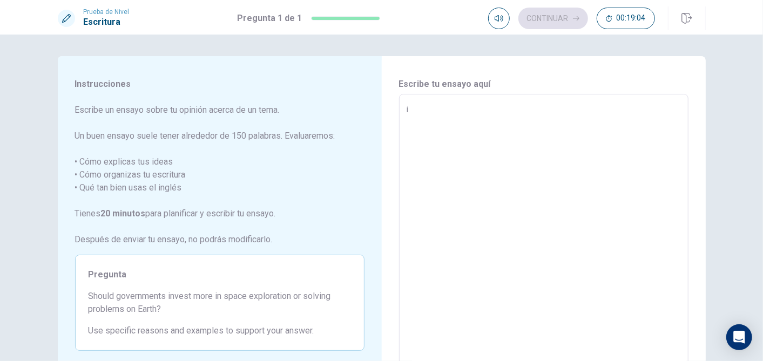
type textarea "i t"
type textarea "x"
type textarea "i th"
type textarea "x"
type textarea "i thi"
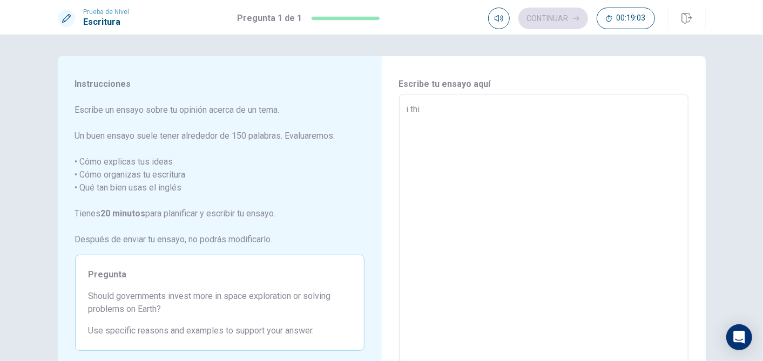
type textarea "x"
type textarea "i thin"
type textarea "x"
type textarea "i think"
type textarea "x"
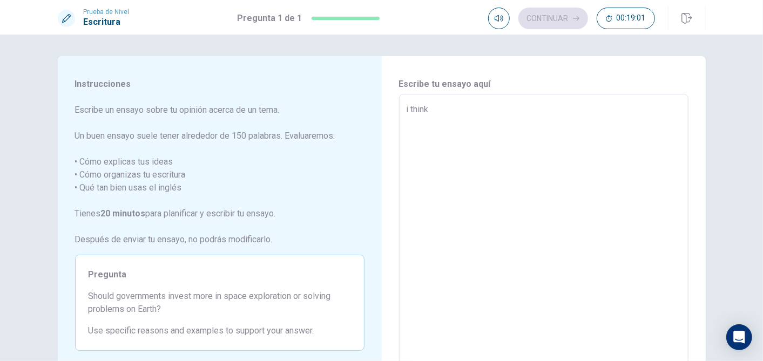
type textarea "i thin"
type textarea "x"
type textarea "i thi"
type textarea "x"
type textarea "i th"
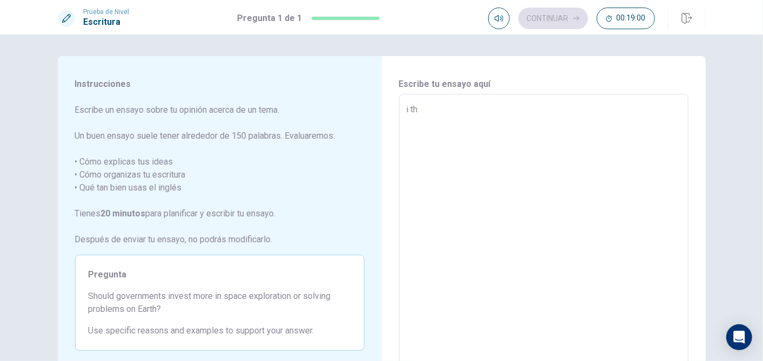
type textarea "x"
type textarea "i t"
type textarea "x"
type textarea "i"
type textarea "x"
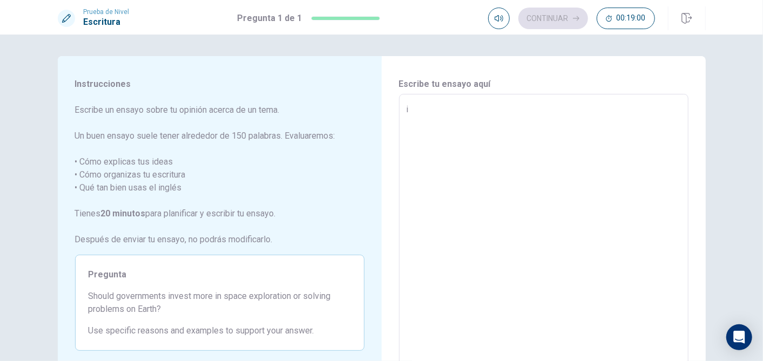
type textarea "i"
type textarea "x"
type textarea "I"
type textarea "x"
type textarea "I"
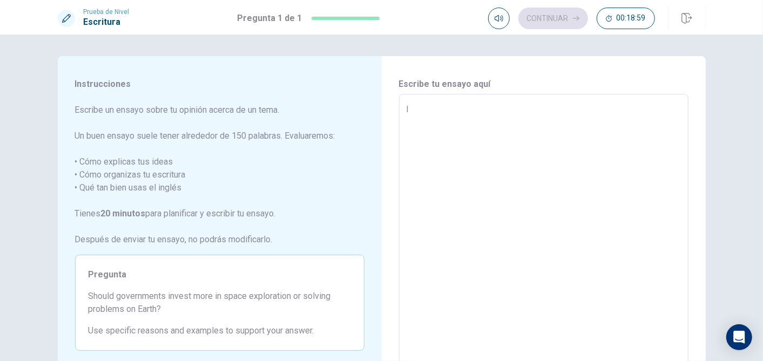
type textarea "x"
type textarea "I t"
type textarea "x"
type textarea "I th"
type textarea "x"
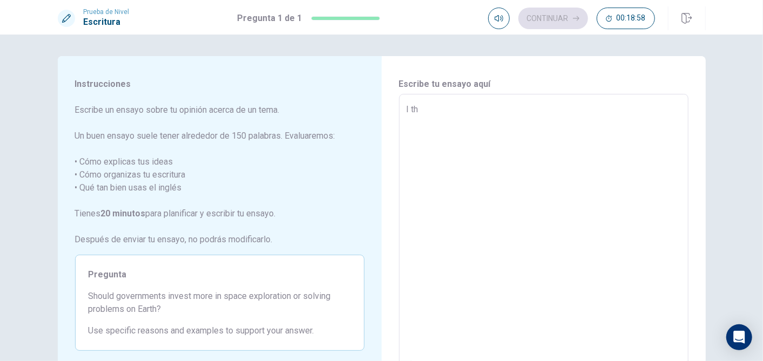
type textarea "I thi"
type textarea "x"
type textarea "I thin"
type textarea "x"
type textarea "I think"
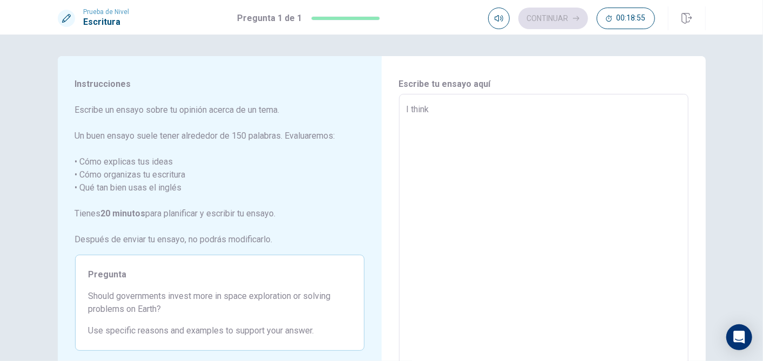
type textarea "x"
type textarea "I think"
type textarea "x"
type textarea "I think t"
type textarea "x"
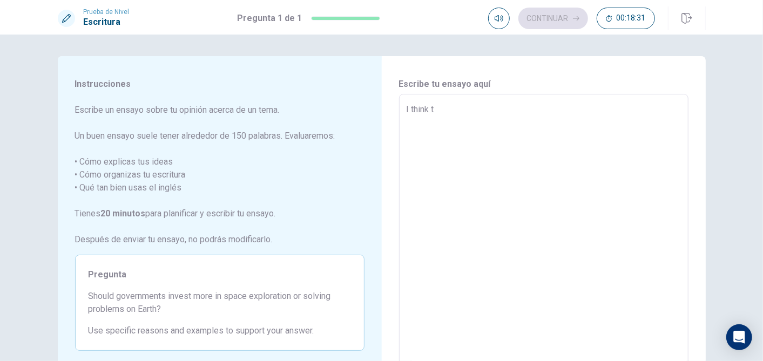
type textarea "I think tj"
type textarea "x"
type textarea "I think tje"
type textarea "x"
type textarea "I think tje"
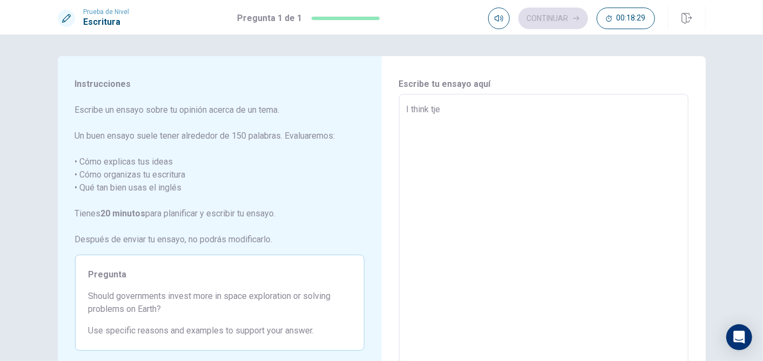
type textarea "x"
type textarea "I think tje g"
type textarea "x"
type textarea "I think tje go"
type textarea "x"
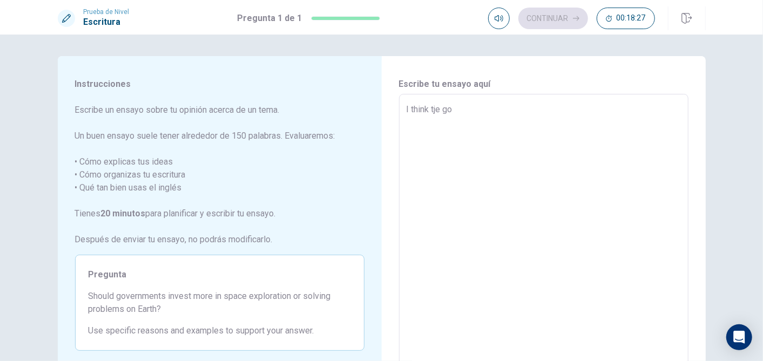
type textarea "I think tje gov"
type textarea "x"
type textarea "I think [PERSON_NAME]"
type textarea "x"
type textarea "I think [PERSON_NAME]"
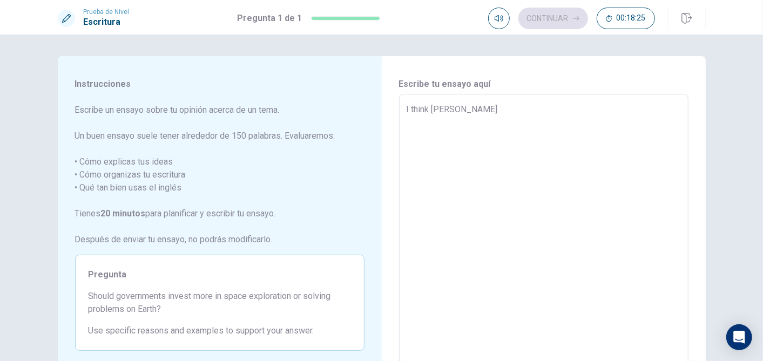
type textarea "x"
type textarea "I think tje govern"
type textarea "x"
type textarea "I think tje governm"
type textarea "x"
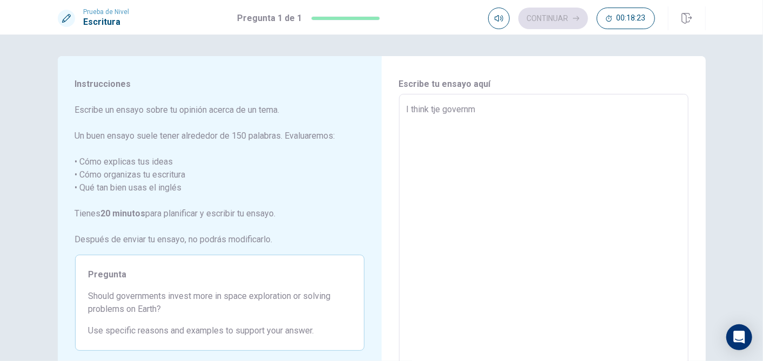
type textarea "I think tje governme"
type textarea "x"
type textarea "I think tje governmen"
type textarea "x"
type textarea "I think tje governmenn"
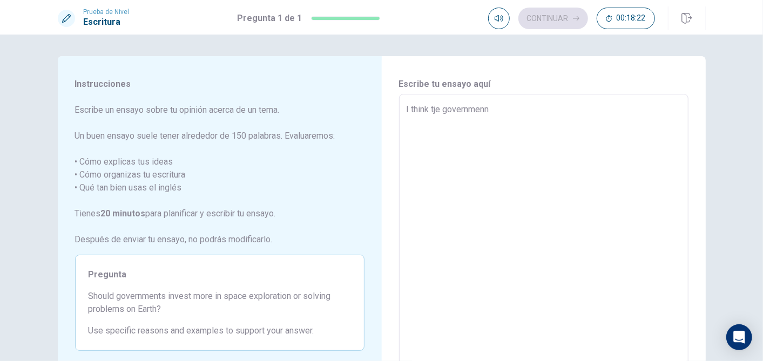
type textarea "x"
type textarea "I think tje governmennt"
type textarea "x"
type textarea "I think tje governmennts"
type textarea "x"
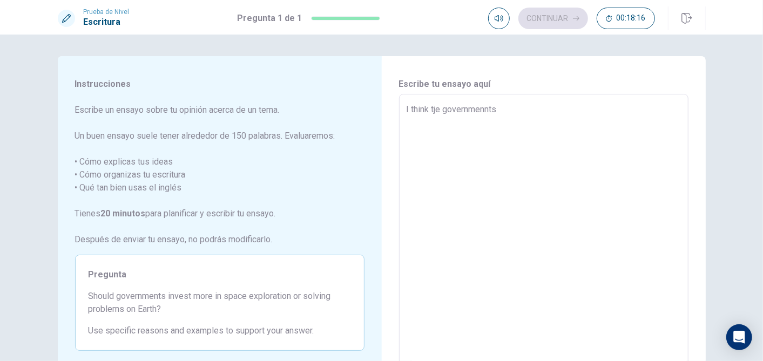
type textarea "I think tje governments"
type textarea "x"
type textarea "I think tje governments"
type textarea "x"
type textarea "I think tje governments i"
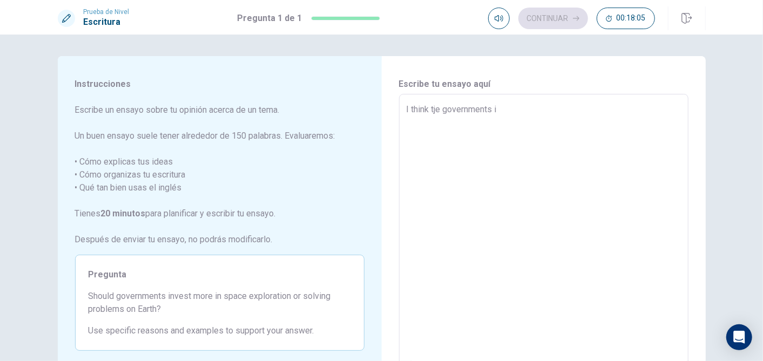
type textarea "x"
type textarea "I think tje governments in"
type textarea "x"
type textarea "I think tje governments ine"
type textarea "x"
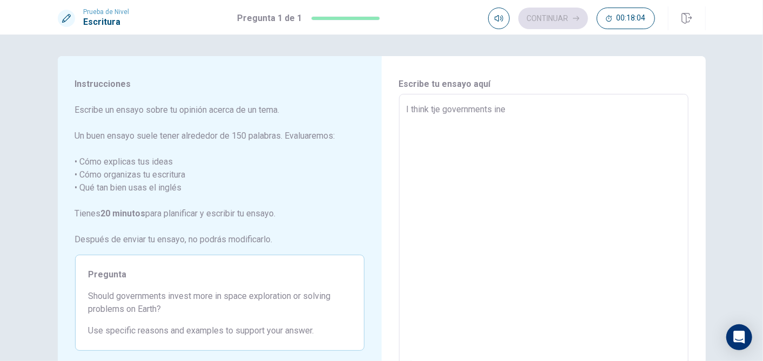
type textarea "I think tje governments [PERSON_NAME]"
type textarea "x"
type textarea "I think tje governments inest"
type textarea "x"
type textarea "I think tje governments [PERSON_NAME]"
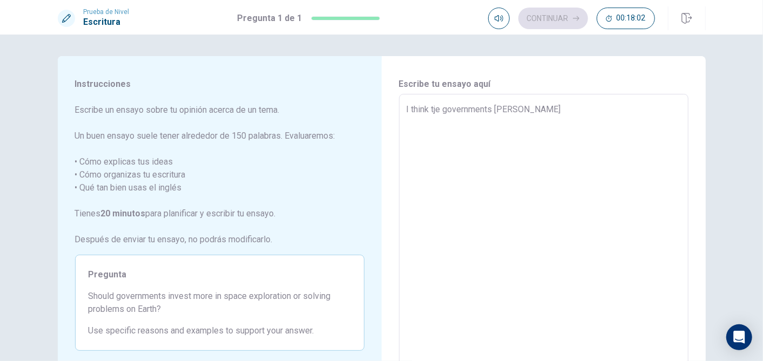
type textarea "x"
type textarea "I think tje governments ine"
type textarea "x"
type textarea "I think tje governments in"
type textarea "x"
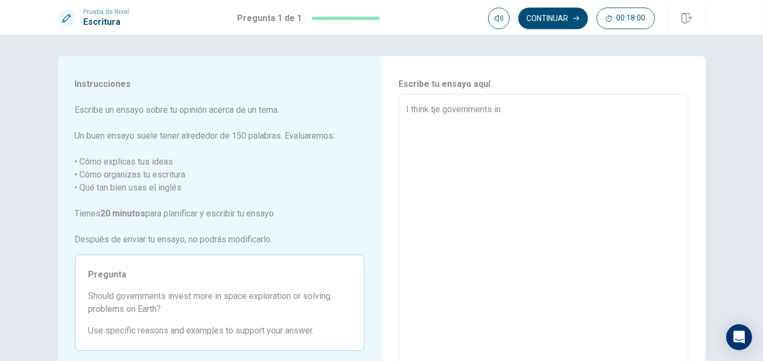
type textarea "I think tje governments inv"
type textarea "x"
type textarea "I think tje governments inve"
type textarea "x"
type textarea "I think tje governments inves"
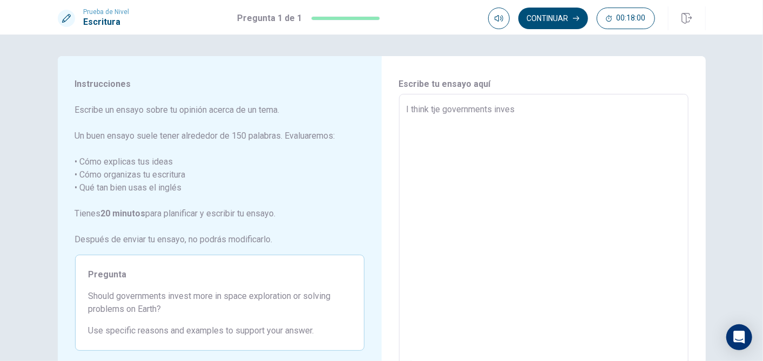
type textarea "x"
type textarea "I think tje governments invest"
type textarea "x"
type textarea "I think tje governments investm"
type textarea "x"
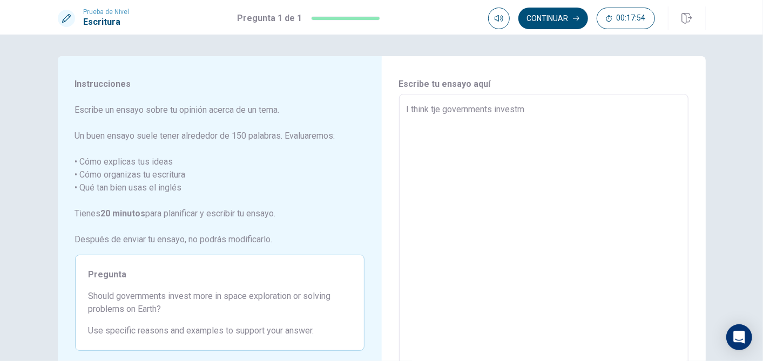
type textarea "I think tje governments investmo"
type textarea "x"
type textarea "I think tje governments investmor"
type textarea "x"
type textarea "I think tje governments investmore"
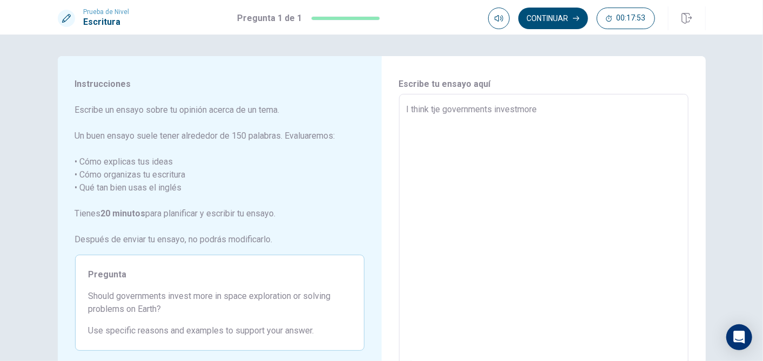
type textarea "x"
type textarea "I think tje governments investmore"
type textarea "x"
type textarea "I think tje governments investmore i"
type textarea "x"
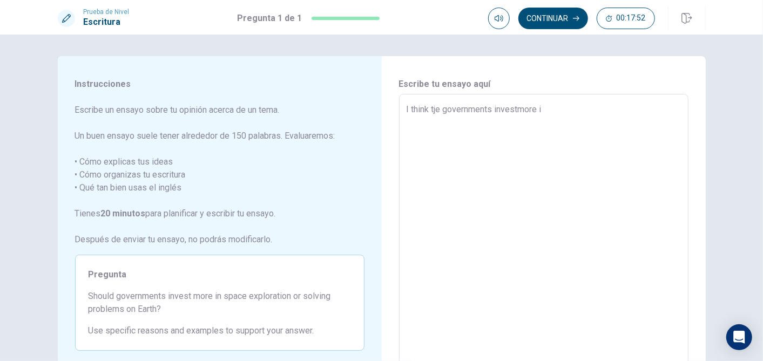
type textarea "I think tje governments investmore in"
type textarea "x"
type textarea "I think tje governments investmore in"
type textarea "x"
type textarea "I think tje governments investmore in s"
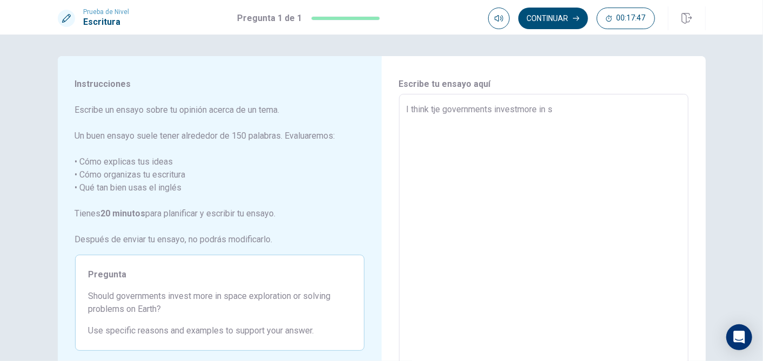
type textarea "x"
type textarea "I think tje governments investmore in so"
type textarea "x"
type textarea "I think tje governments investmore in sol"
type textarea "x"
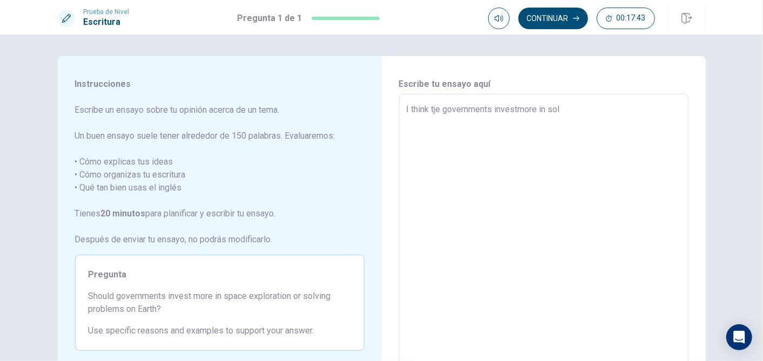
type textarea "I think tje governments investmore in solv"
type textarea "x"
type textarea "I think tje governments investmore in [GEOGRAPHIC_DATA]"
type textarea "x"
type textarea "I think tje governments investmore in [GEOGRAPHIC_DATA]"
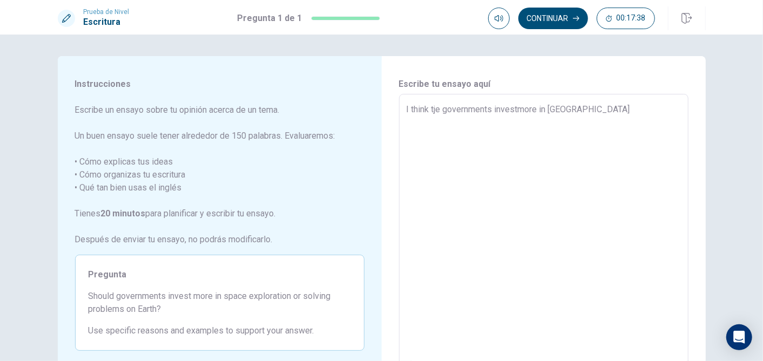
type textarea "x"
type textarea "I think tje governments investmore in solving"
type textarea "x"
type textarea "I think tje governments investmore in solving"
type textarea "x"
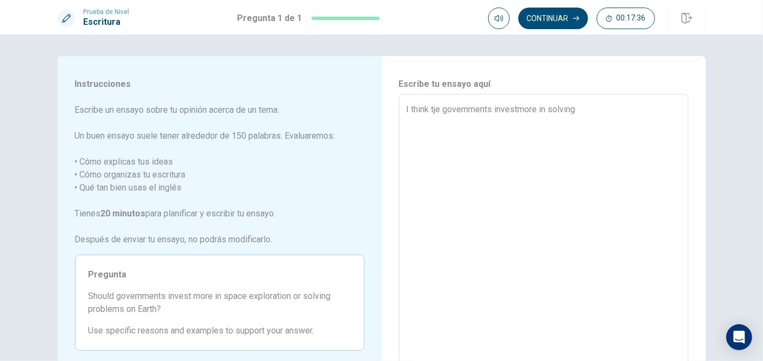
type textarea "I think tje governments investmore in solving p"
type textarea "x"
type textarea "I think tje governments investmore in solving pr"
type textarea "x"
type textarea "I think tje governments investmore in solving pro"
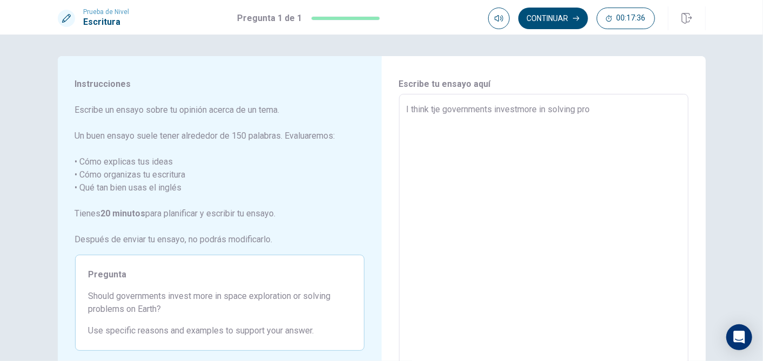
type textarea "x"
type textarea "I think tje governments investmore in solving prob"
type textarea "x"
type textarea "I think tje governments investmore in solving probl"
type textarea "x"
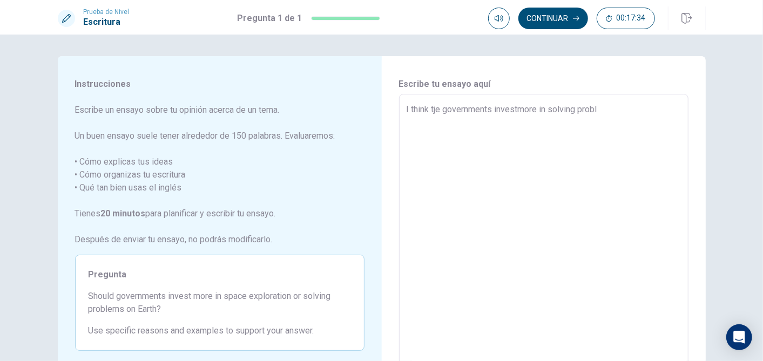
type textarea "I think tje governments investmore in solving proble"
type textarea "x"
type textarea "I think tje governments investmore in solving problem"
type textarea "x"
type textarea "I think tje governments investmore in solving problems"
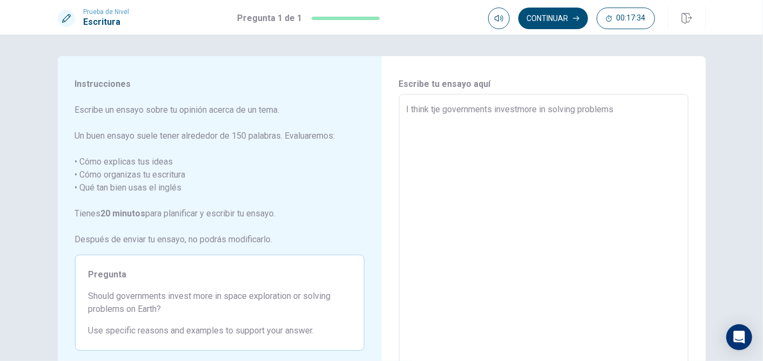
type textarea "x"
type textarea "I think tje governments investmore in solving problems"
type textarea "x"
type textarea "I think tje governments investmore in solving problems i"
type textarea "x"
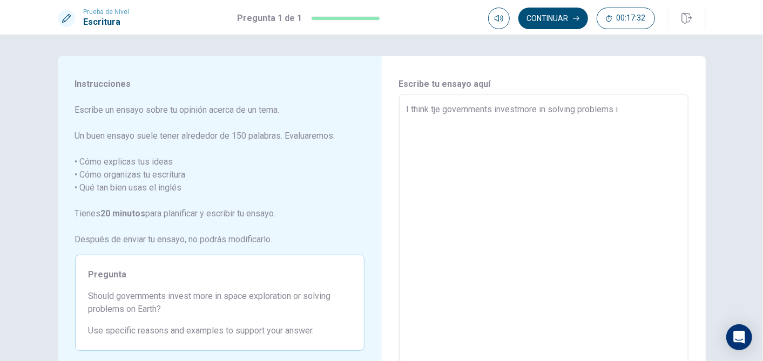
type textarea "I think tje governments investmore in solving problems in"
type textarea "x"
type textarea "I think tje governments investmore in solving problems in"
type textarea "x"
type textarea "I think tje governments investmore in solving problems in"
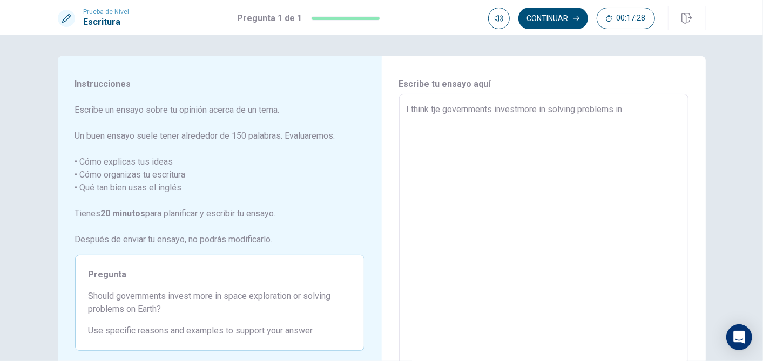
type textarea "x"
type textarea "I think tje governments investmore in solving problems i"
type textarea "x"
type textarea "I think tje governments investmore in solving problems"
type textarea "x"
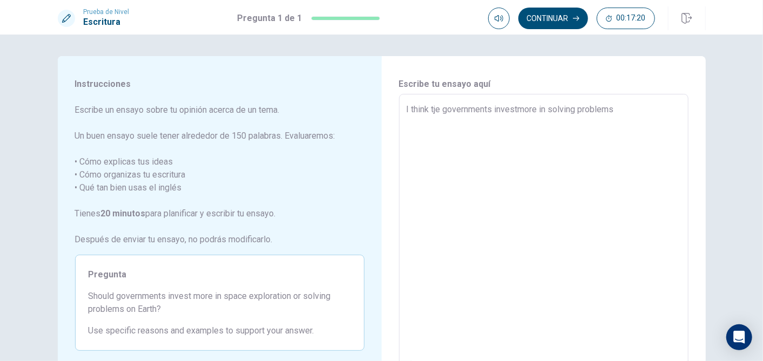
type textarea "I think tje governments investmore in solving problems E"
type textarea "x"
type textarea "I think tje governments investmore in solving problems Ea"
type textarea "x"
type textarea "I think tje governments investmore in solving problems Ear"
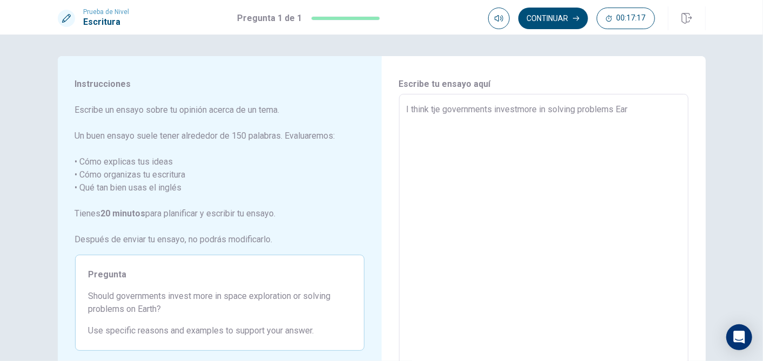
type textarea "x"
type textarea "I think tje governments investmore in solving problems Eart"
type textarea "x"
type textarea "I think tje governments investmore in solving problems Earth"
type textarea "x"
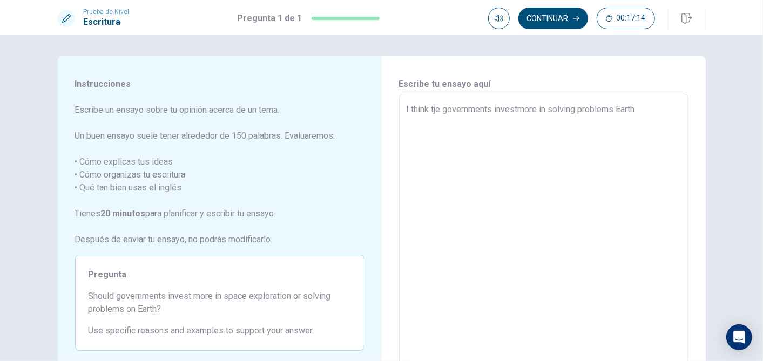
type textarea "I think tje governments investmore in solving problems Earth,"
type textarea "x"
type textarea "I think tje governments investmore in solving problems Earth,"
click at [515, 111] on textarea "I think tje governments investmore in solving problems Earth," at bounding box center [544, 243] width 274 height 281
type textarea "x"
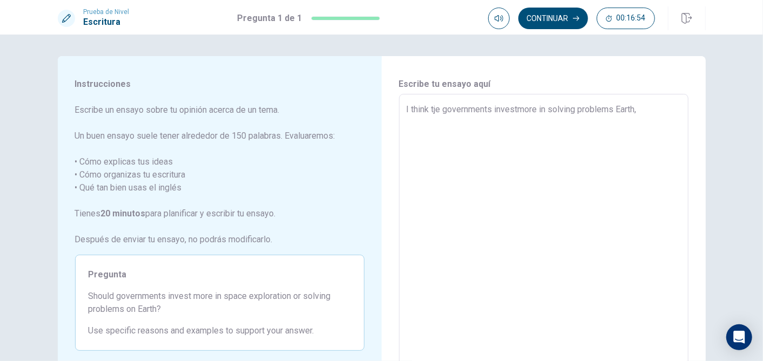
type textarea "I think tje governments invest more in solving problems Earth,"
click at [649, 106] on textarea "I think tje governments invest more in solving problems Earth," at bounding box center [544, 243] width 274 height 281
type textarea "x"
type textarea "I think tje governments invest more in solving problems Earth, b"
type textarea "x"
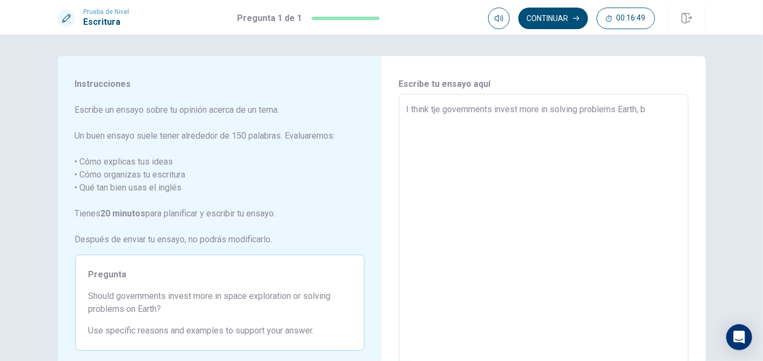
type textarea "I think tje governments invest more in solving problems Earth, be"
type textarea "x"
type textarea "I think tje governments invest more in solving problems Earth, bec"
type textarea "x"
type textarea "I think tje governments invest more in solving problems Earth, beca"
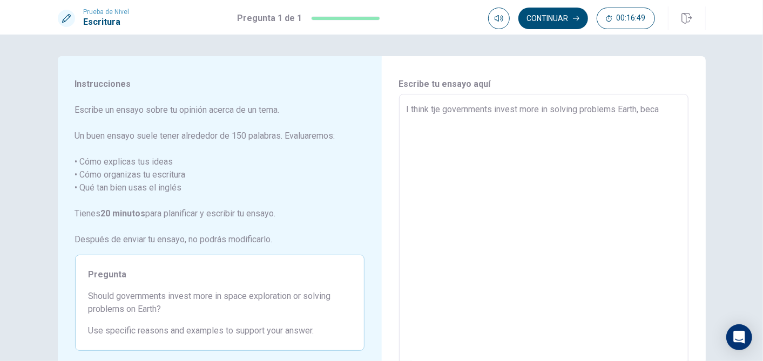
type textarea "x"
type textarea "I think tje governments invest more in solving problems Earth, becau"
type textarea "x"
type textarea "I think tje governments invest more in solving problems Earth, becaus"
type textarea "x"
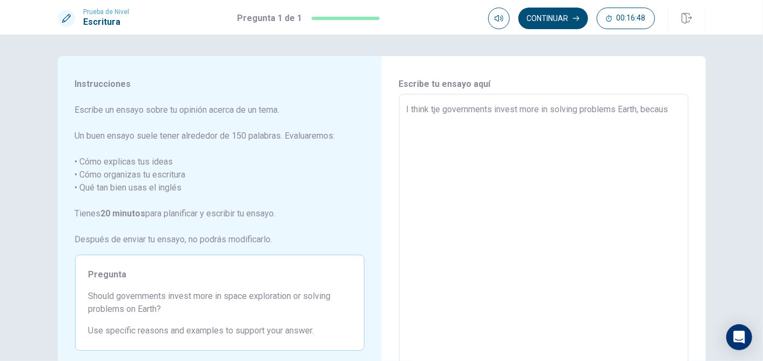
type textarea "I think tje governments invest more in solving problems Earth, because"
type textarea "x"
type textarea "I think tje governments invest more in solving problems Earth, because"
type textarea "x"
type textarea "I think tje governments invest more in solving problems Earth, because w"
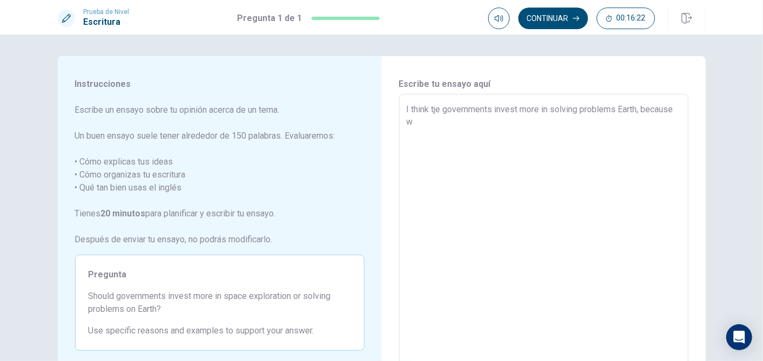
type textarea "x"
type textarea "I think tje governments invest more in solving problems Earth, because we"
type textarea "x"
click at [450, 121] on textarea "I think tje governments invest more in solving problems Earth, because We life …" at bounding box center [544, 243] width 274 height 281
click at [598, 127] on textarea "I think tje governments invest more in solving problems Earth, because We are l…" at bounding box center [544, 243] width 274 height 281
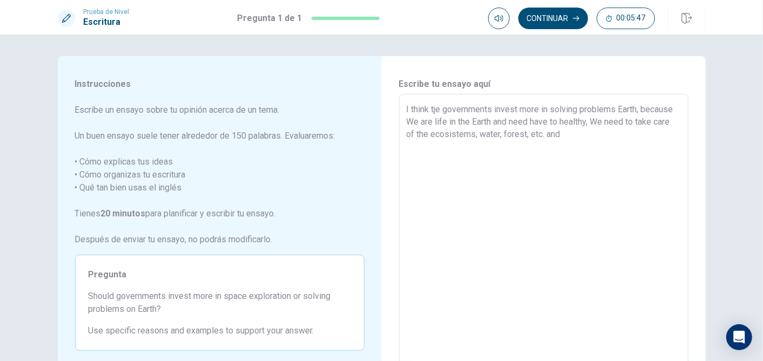
click at [561, 133] on textarea "I think tje governments invest more in solving problems Earth, because We are l…" at bounding box center [544, 243] width 274 height 281
click at [563, 135] on textarea "I think tje governments invest more in solving problems Earth, because We are l…" at bounding box center [544, 243] width 274 height 281
click at [456, 143] on textarea "I think tje governments invest more in solving problems Earth, because We are l…" at bounding box center [544, 243] width 274 height 281
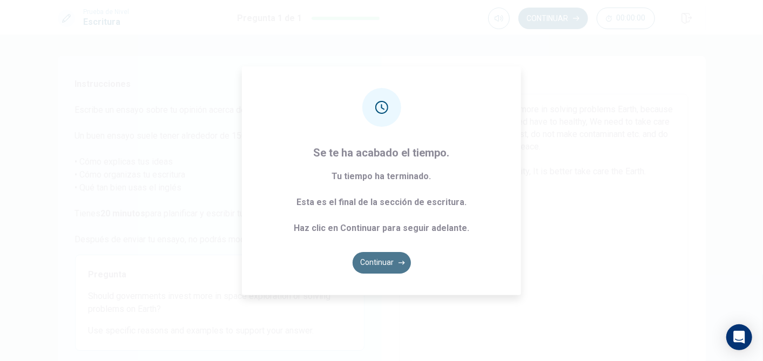
click at [382, 260] on button "Continuar" at bounding box center [382, 263] width 58 height 22
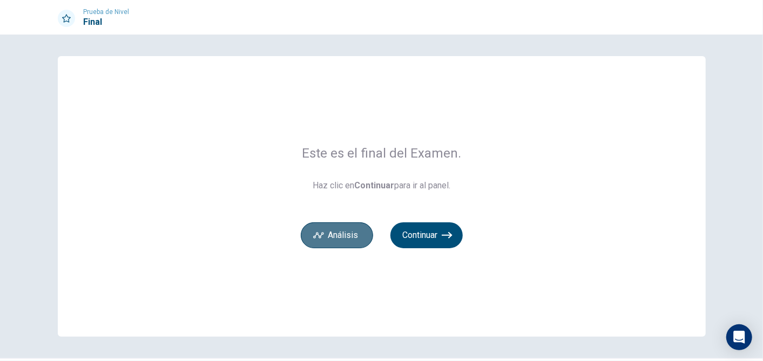
click at [342, 240] on button "Análisis" at bounding box center [337, 235] width 72 height 26
